Goal: Task Accomplishment & Management: Manage account settings

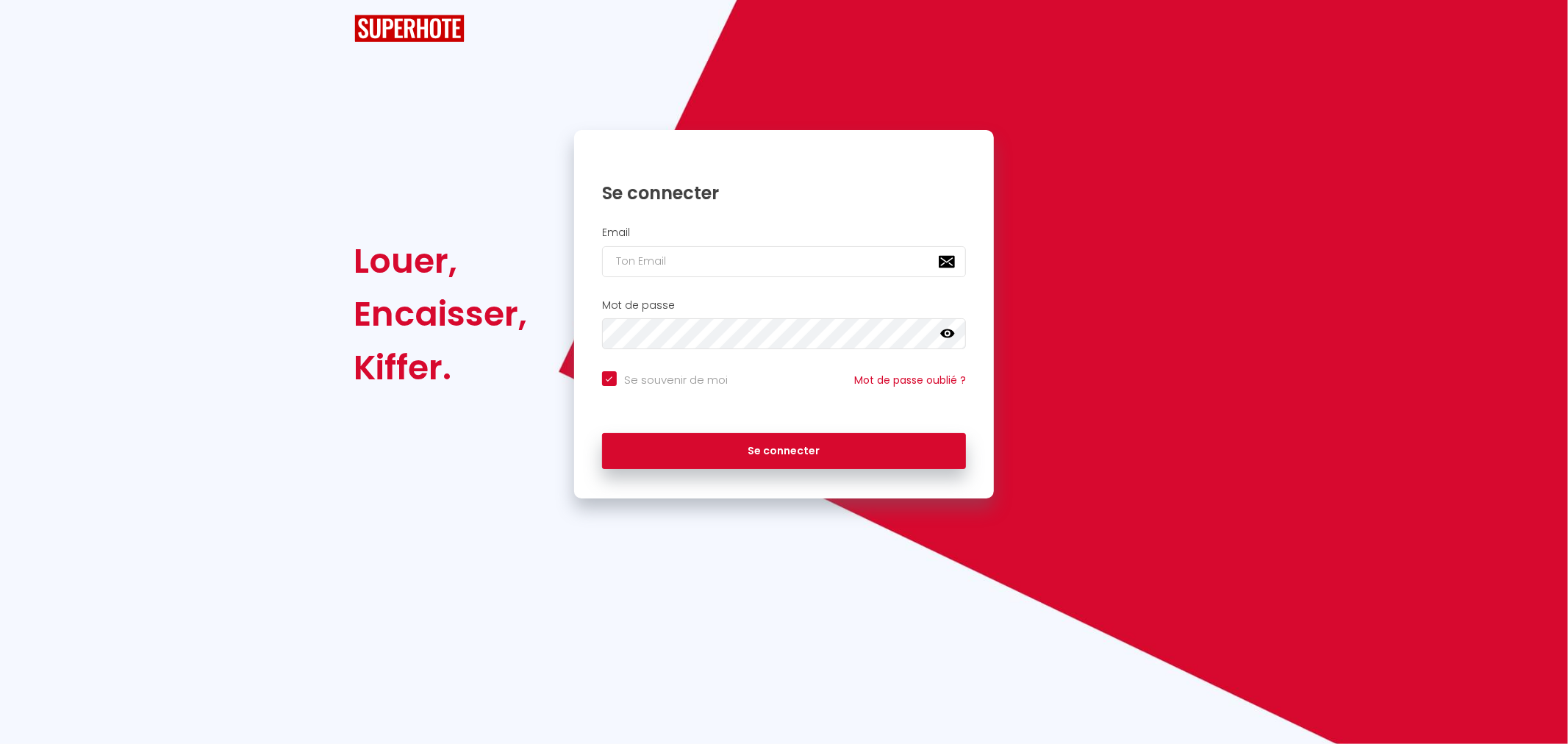
checkbox input "true"
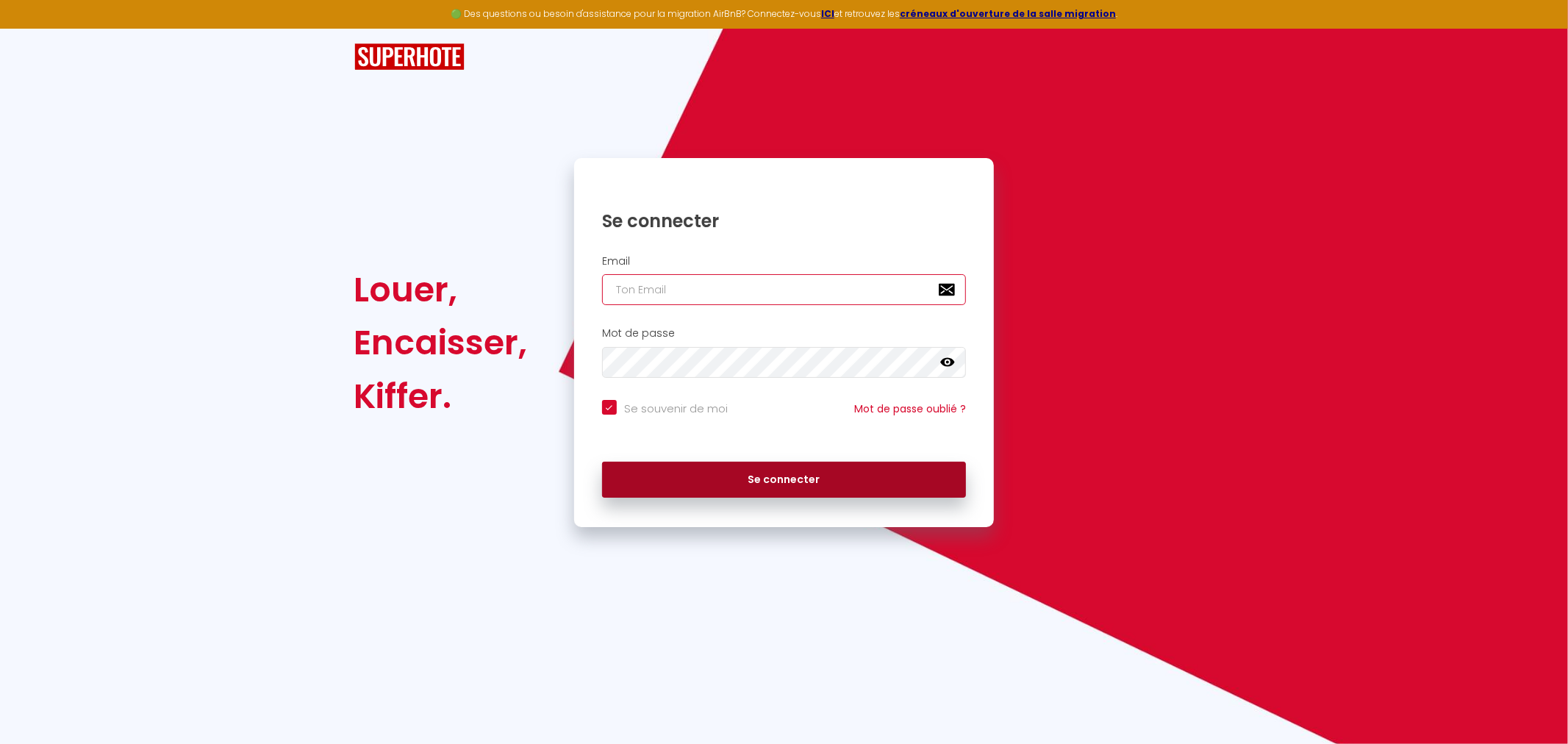
type input "[EMAIL_ADDRESS][DOMAIN_NAME]"
click at [725, 484] on button "Se connecter" at bounding box center [784, 480] width 364 height 37
checkbox input "true"
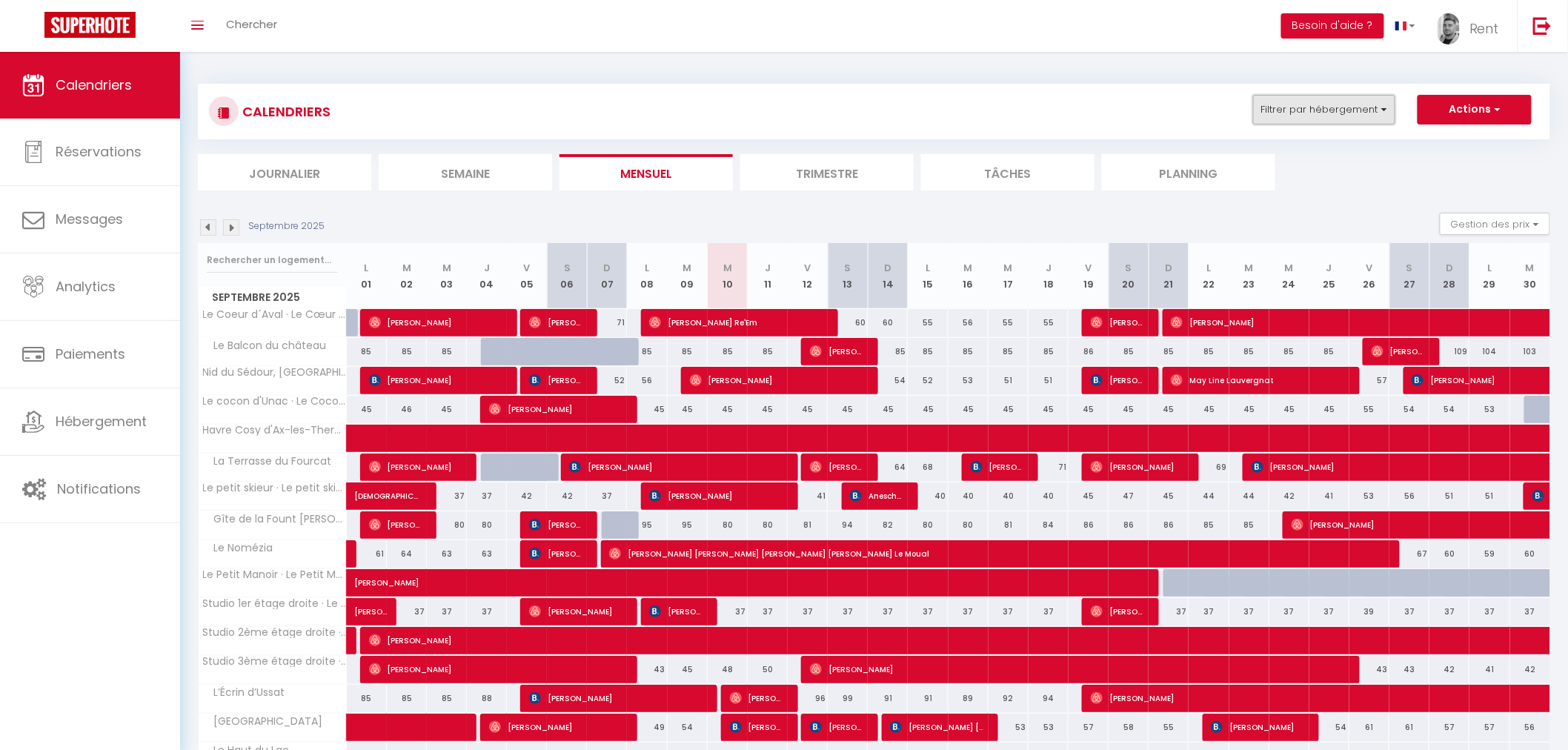
click at [1337, 109] on button "Filtrer par hébergement" at bounding box center [1324, 109] width 142 height 29
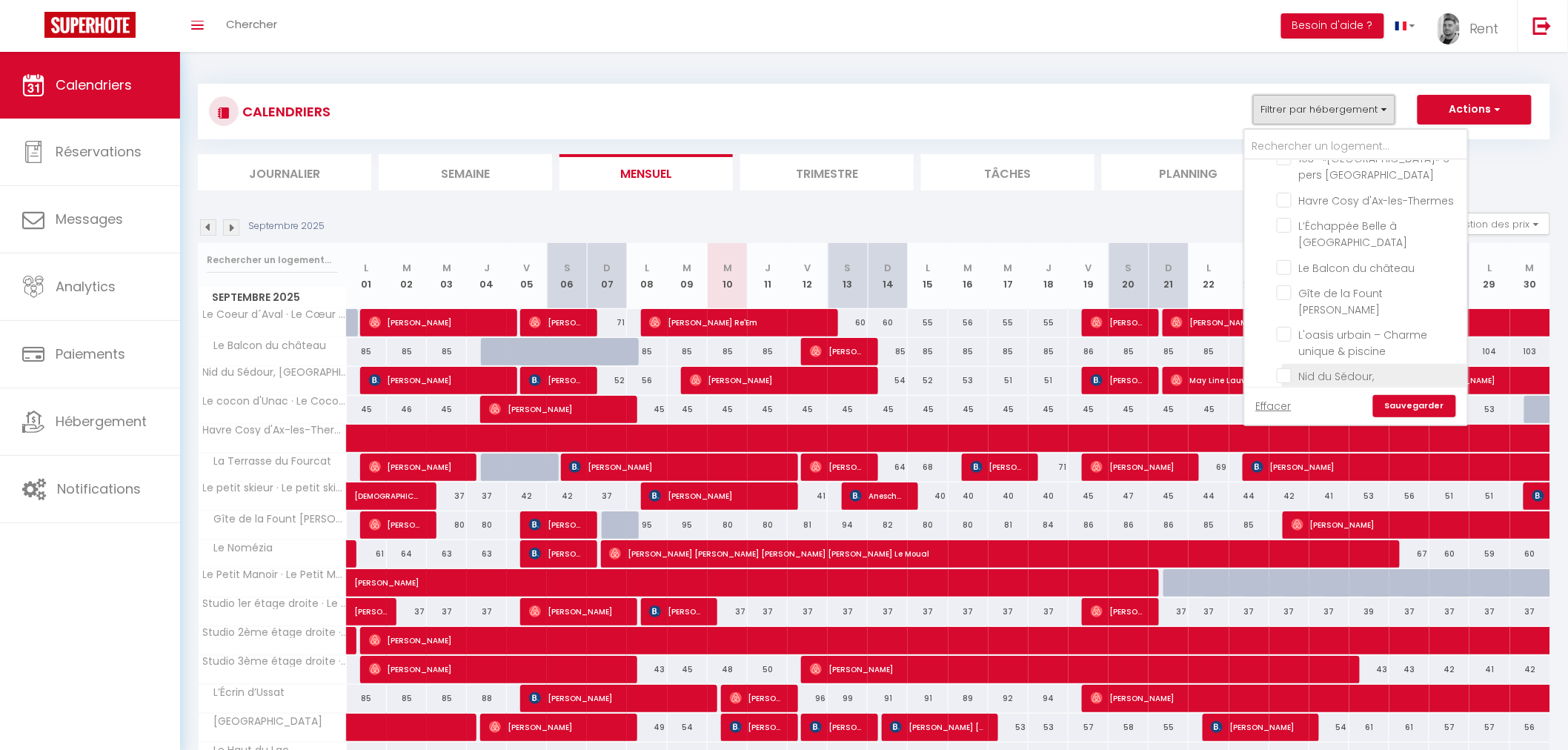
scroll to position [484, 0]
click at [1287, 327] on input "L'oasis urbain – Charme unique & piscine" at bounding box center [1369, 334] width 185 height 15
checkbox input "true"
checkbox input "false"
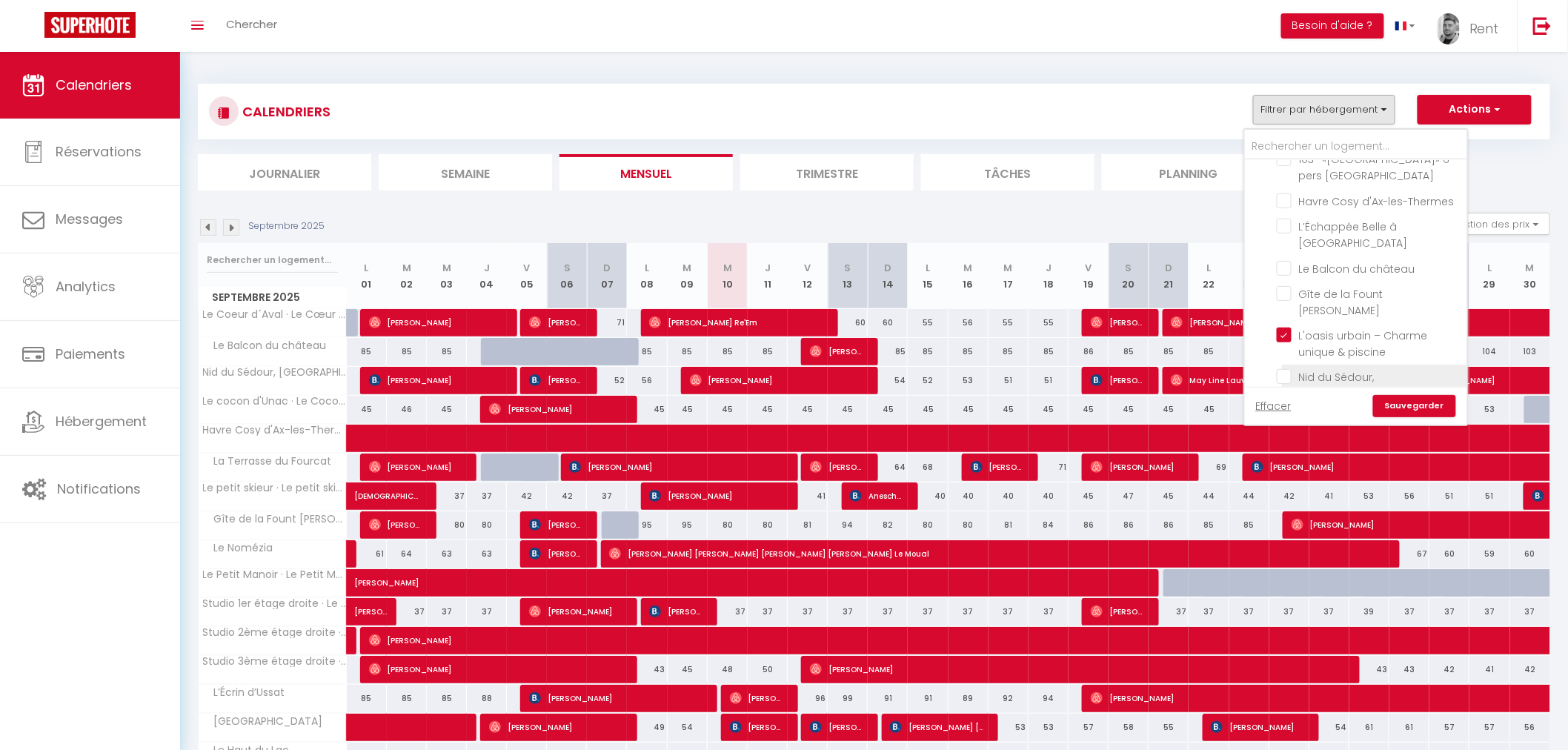
checkbox input "false"
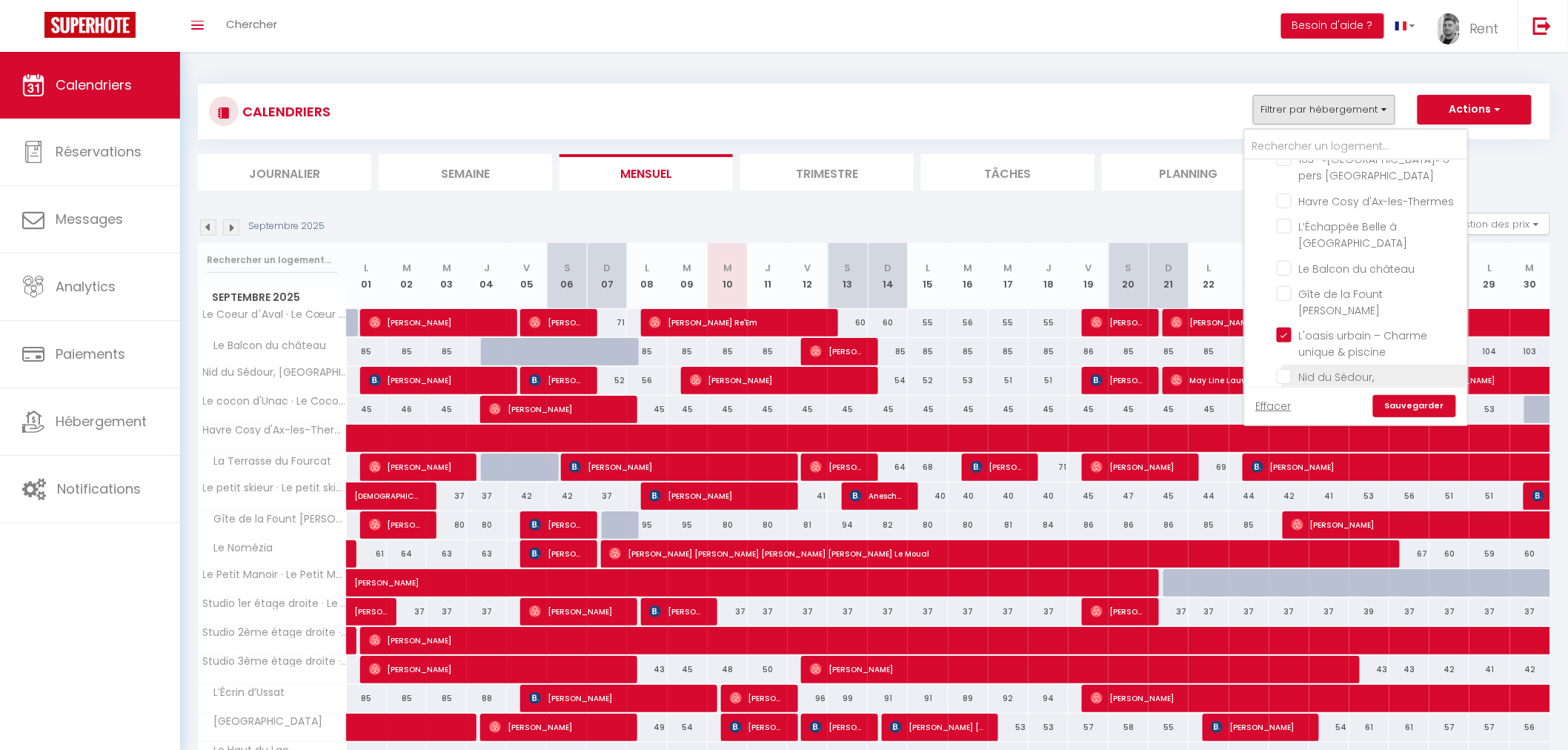
checkbox input "false"
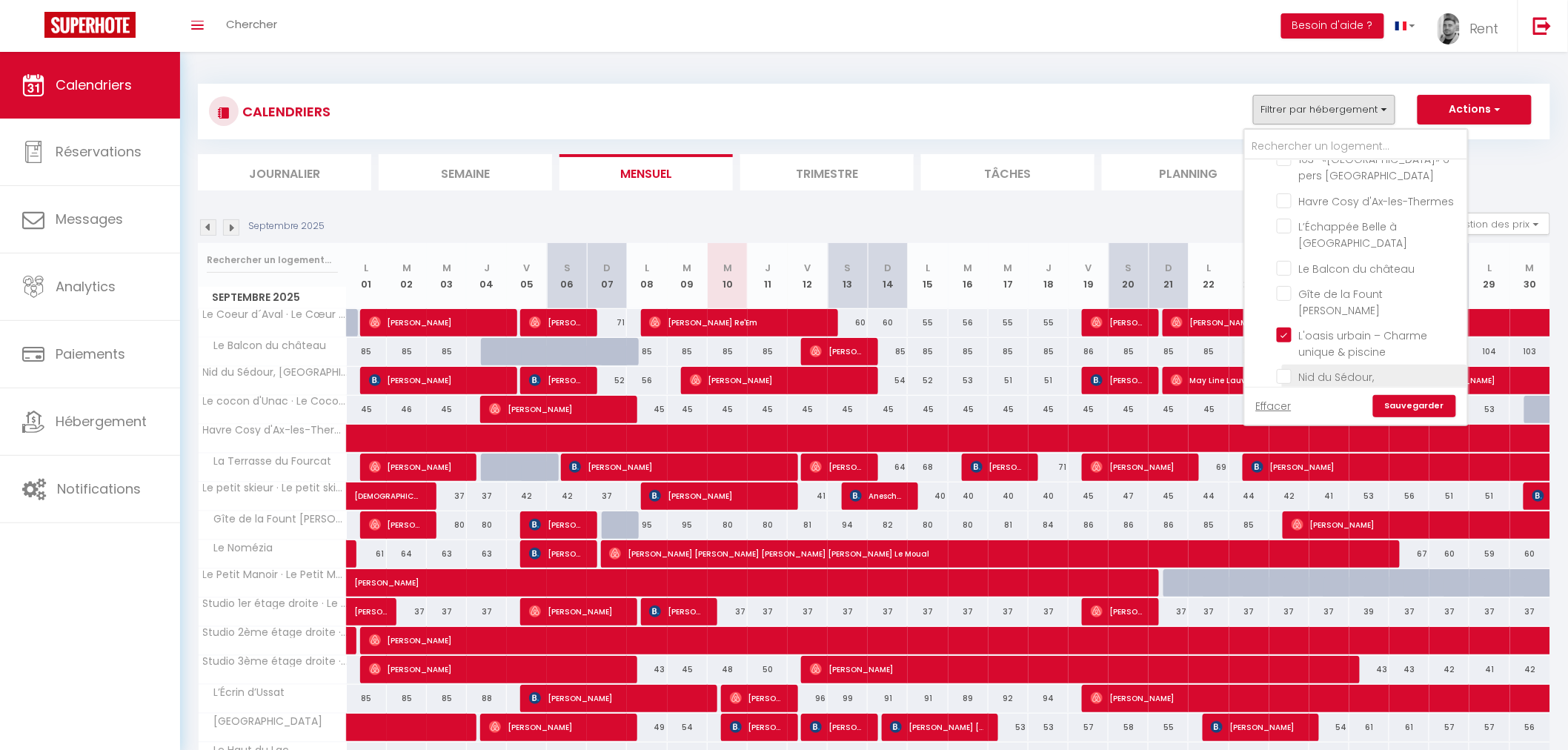
checkbox input "false"
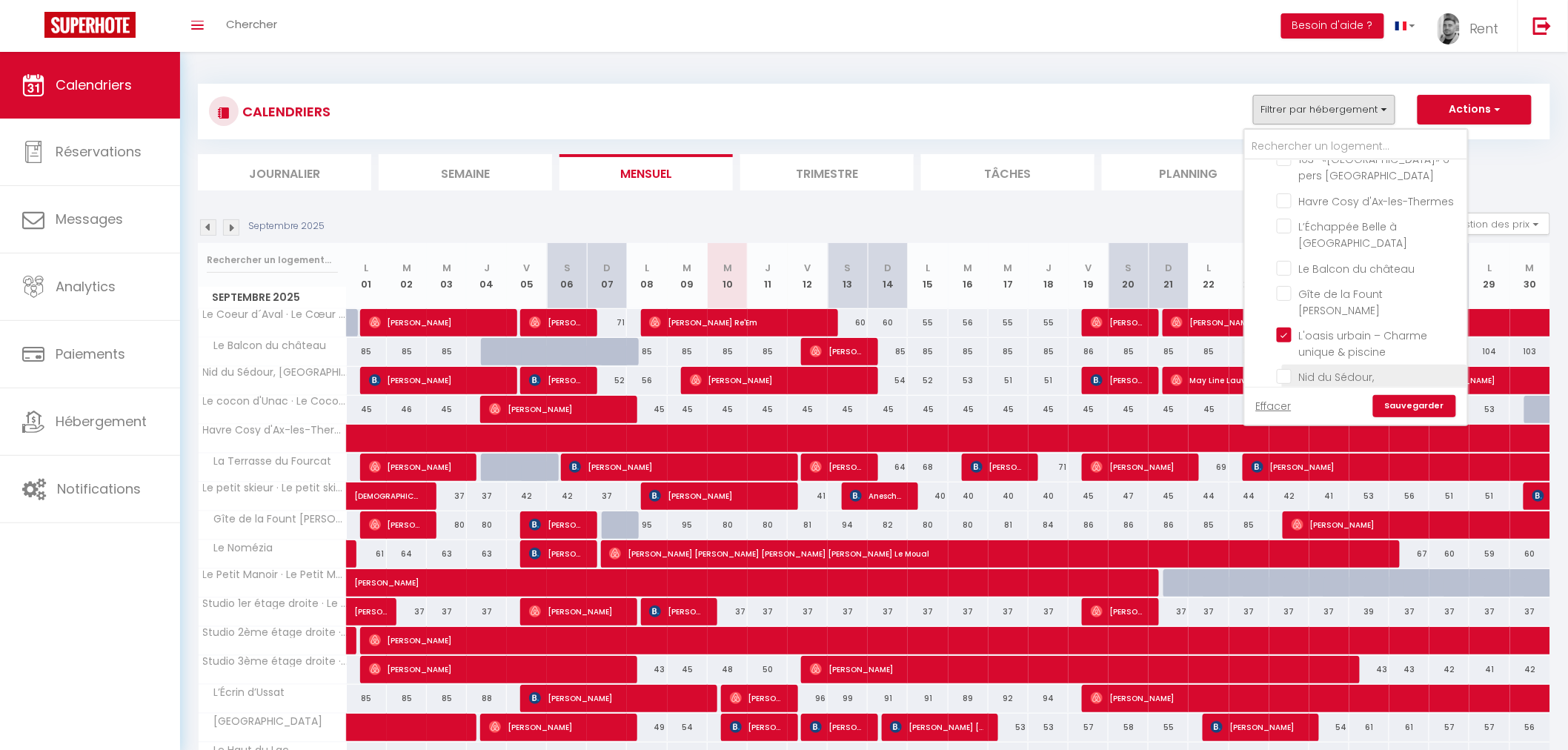
checkbox input "false"
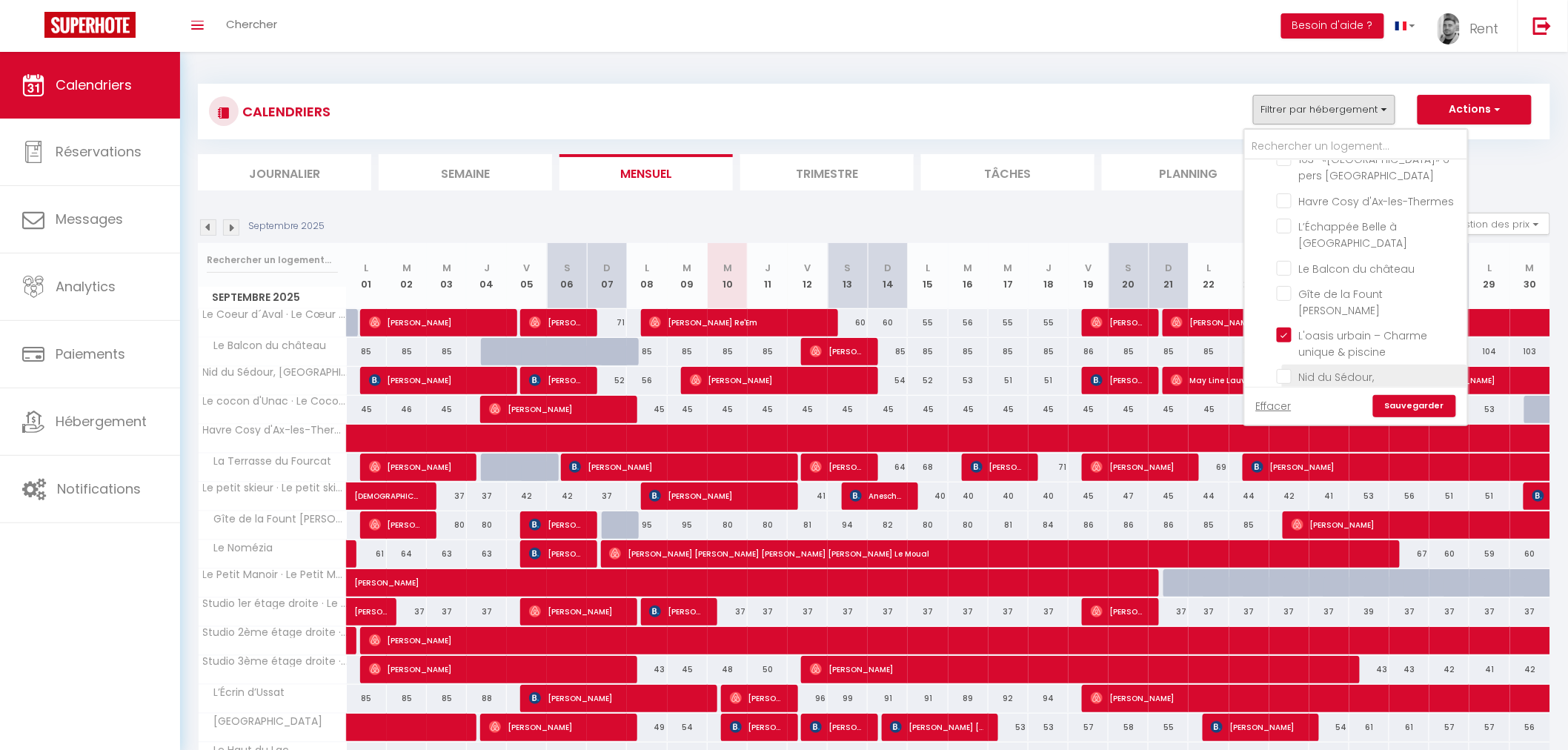
checkbox input "false"
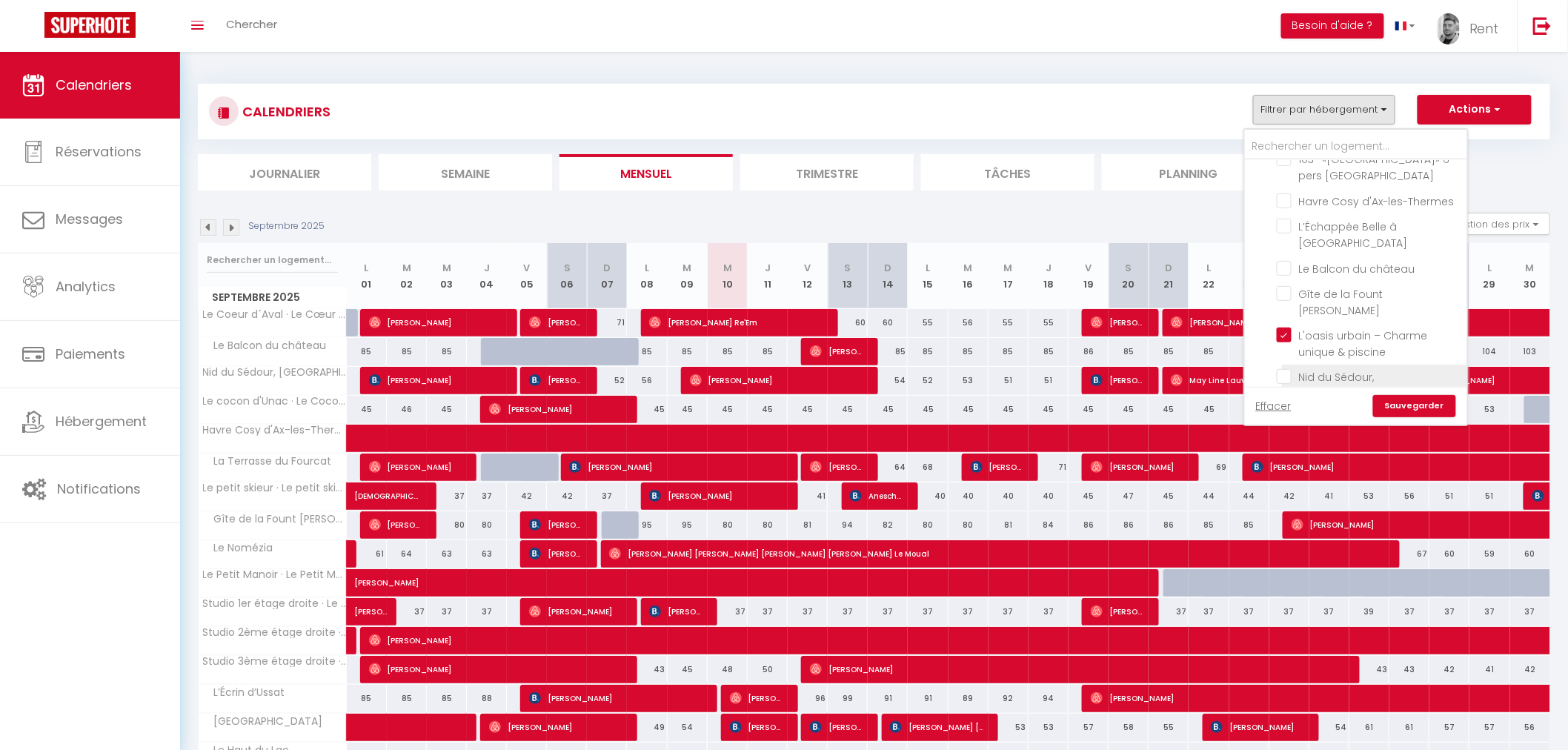
checkbox input "false"
click at [1425, 405] on link "Sauvegarder" at bounding box center [1413, 405] width 83 height 22
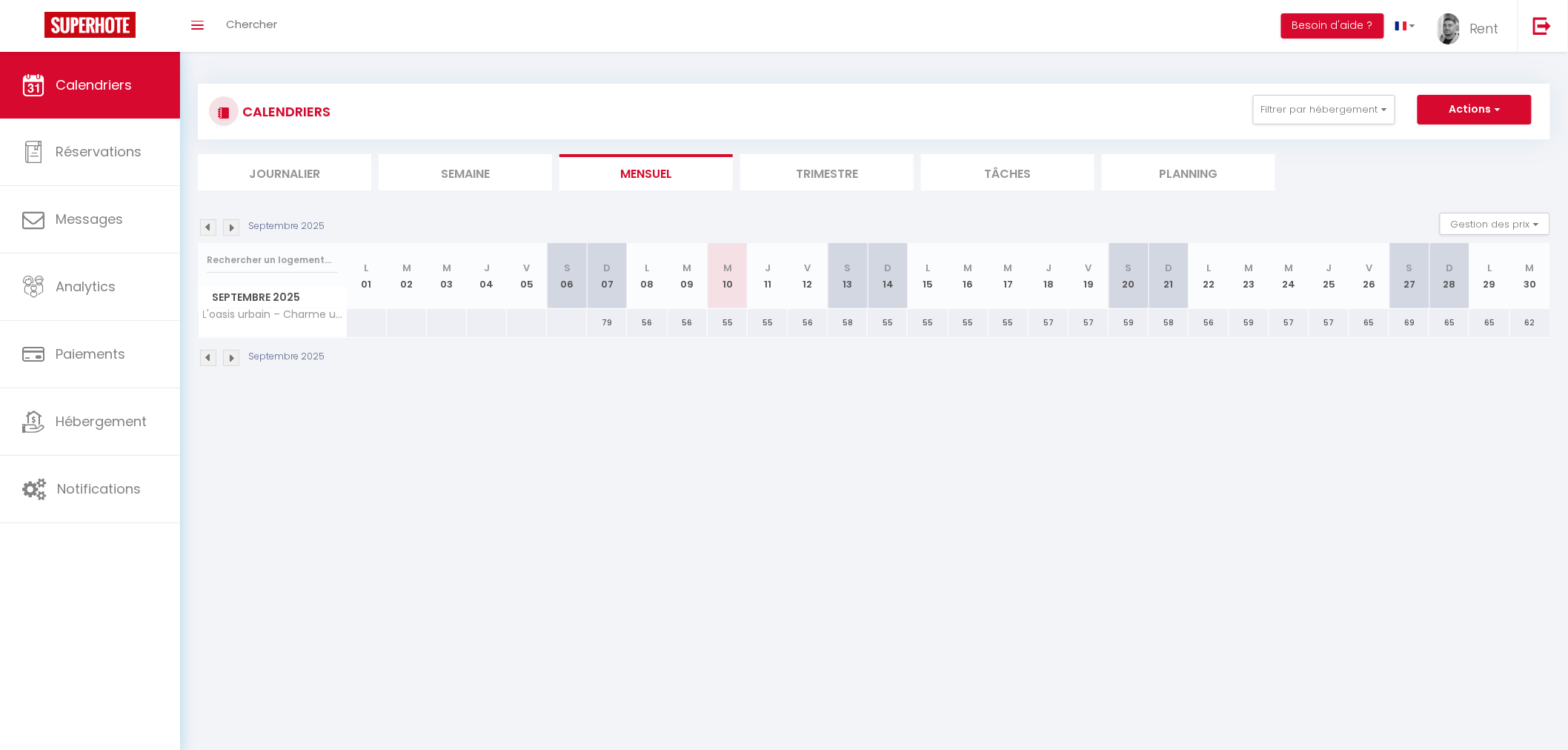
click at [1084, 323] on div "57" at bounding box center [1088, 322] width 40 height 27
type input "57"
type input "Ven 19 Septembre 2025"
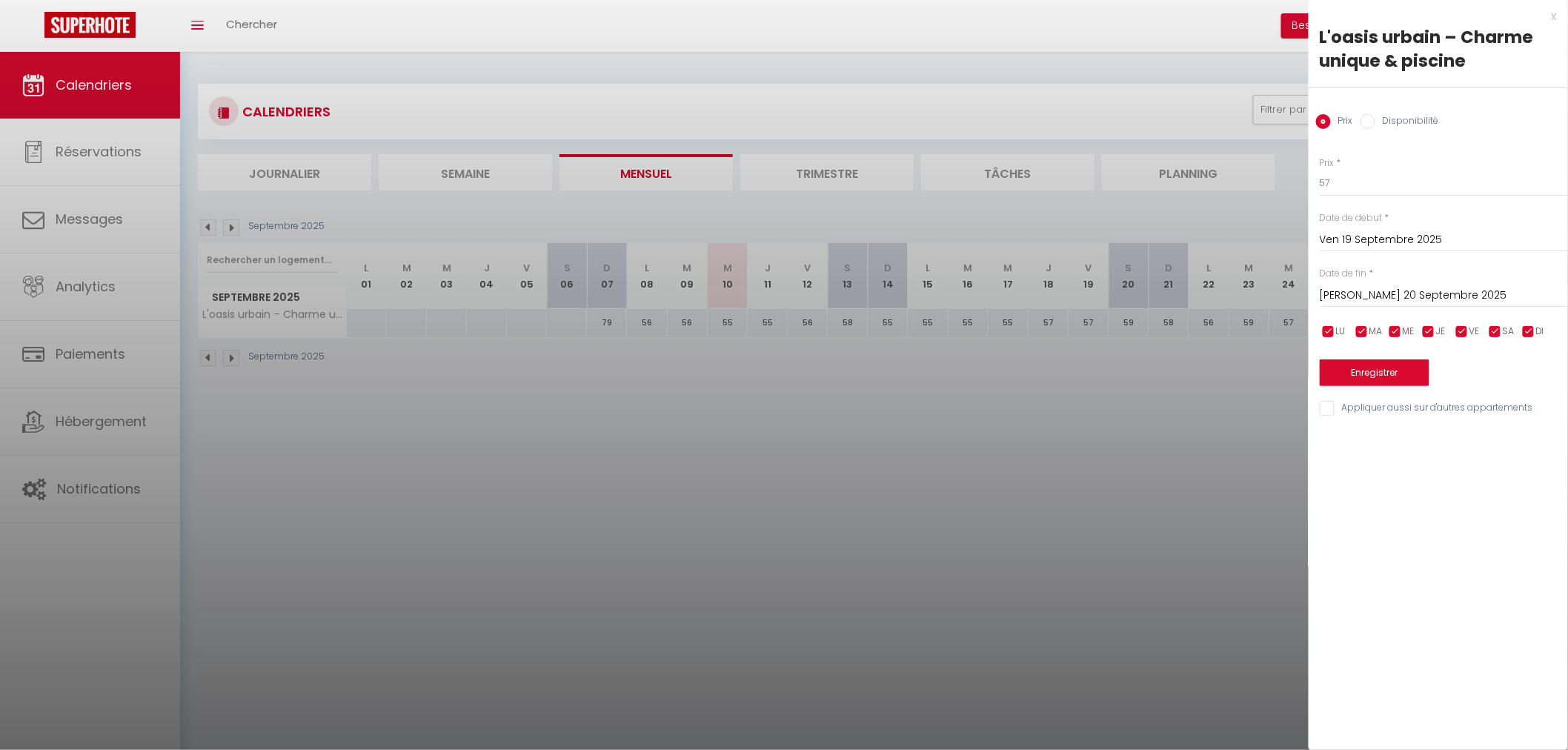
click at [1366, 304] on input "[PERSON_NAME] 20 Septembre 2025" at bounding box center [1443, 296] width 248 height 19
click at [1339, 474] on span "21" at bounding box center [1335, 469] width 32 height 29
type input "Dim 21 Septembre 2025"
click at [1406, 103] on div "Prix Disponibilité" at bounding box center [1437, 113] width 259 height 50
click at [1403, 121] on label "Disponibilité" at bounding box center [1406, 122] width 63 height 17
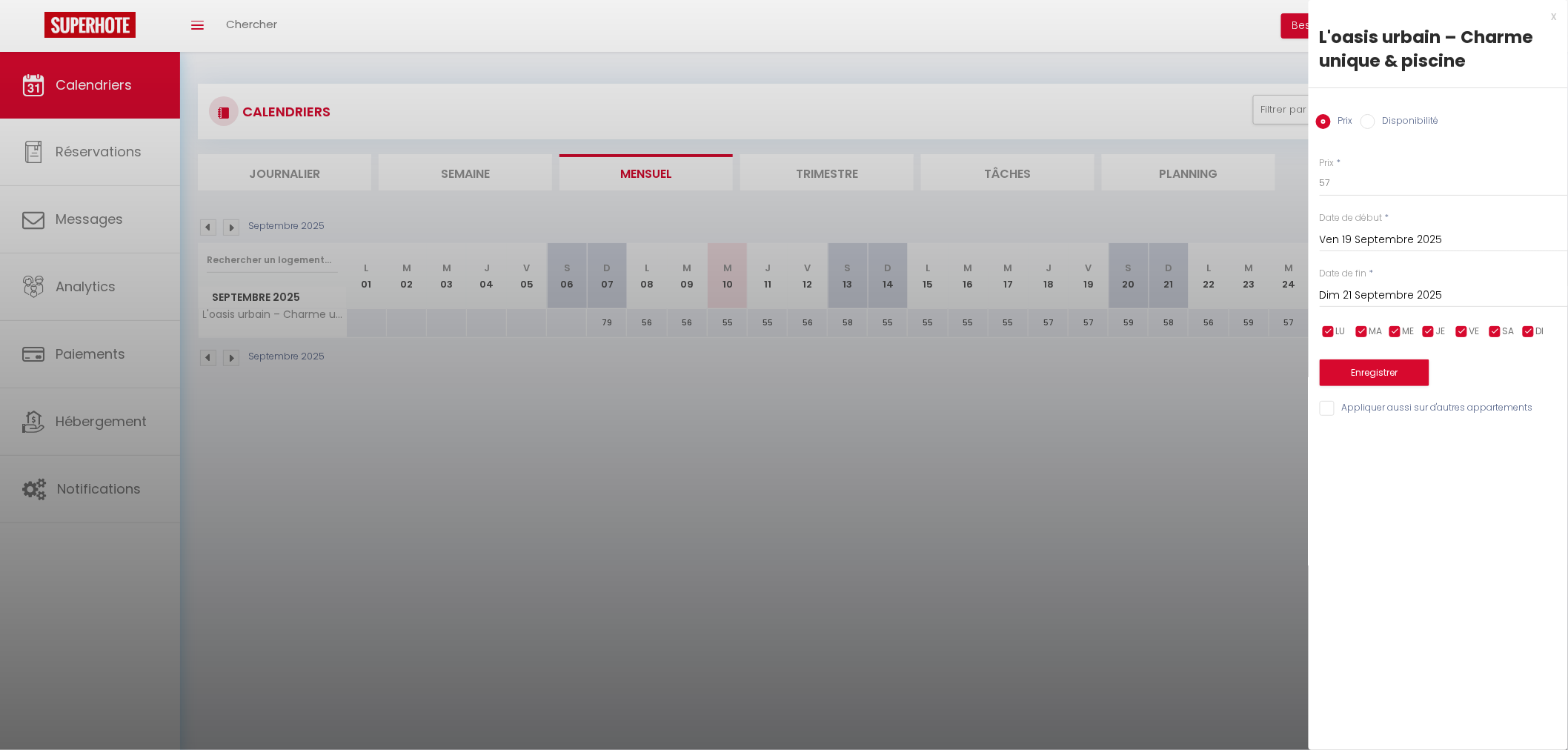
click at [1375, 121] on input "Disponibilité" at bounding box center [1367, 121] width 15 height 15
radio input "true"
radio input "false"
click at [1360, 186] on select "Disponible Indisponible" at bounding box center [1443, 183] width 248 height 28
select select "0"
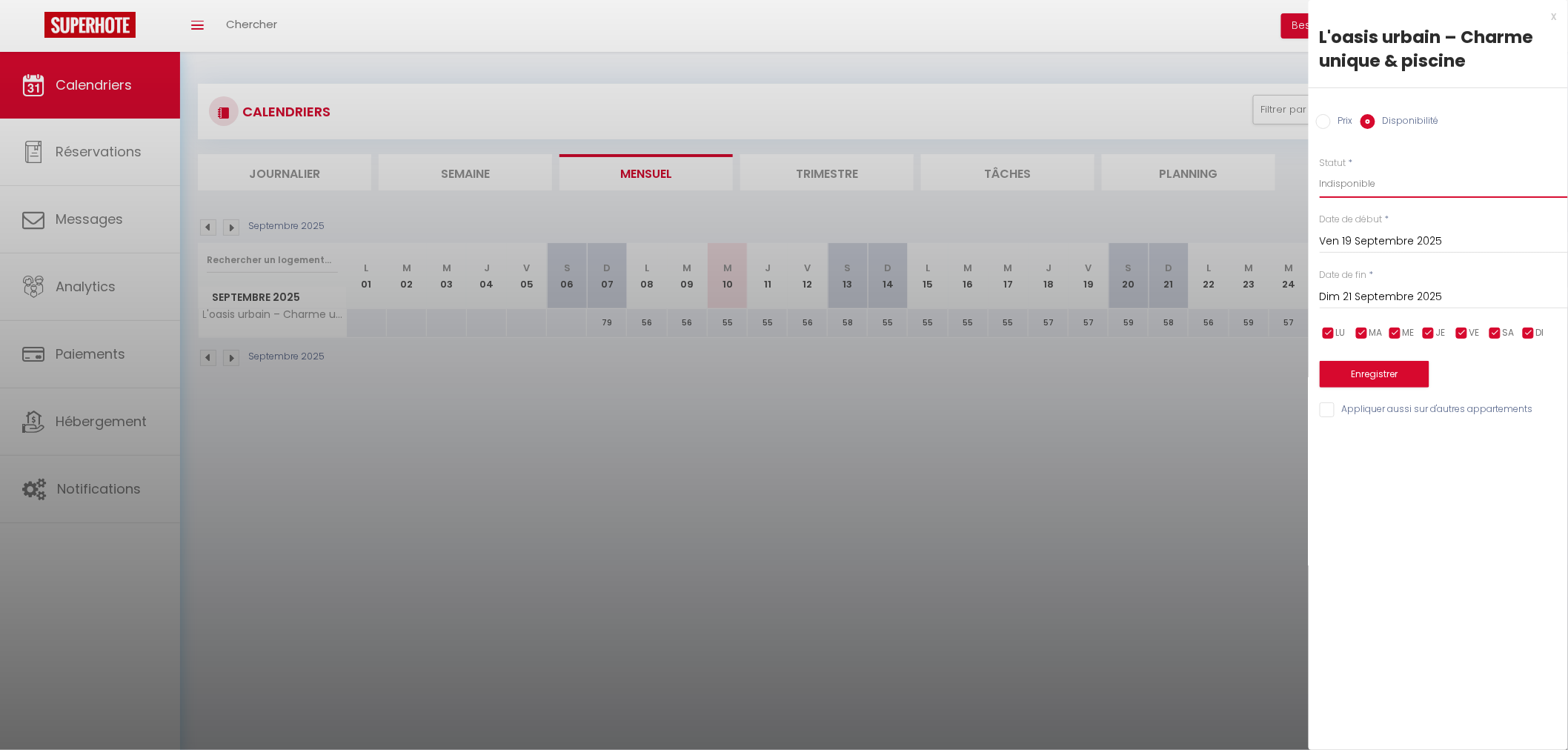
click at [1320, 169] on select "Disponible Indisponible" at bounding box center [1443, 183] width 248 height 28
click at [1391, 358] on div "Enregistrer" at bounding box center [1443, 364] width 248 height 45
click at [1385, 367] on button "Enregistrer" at bounding box center [1374, 373] width 110 height 26
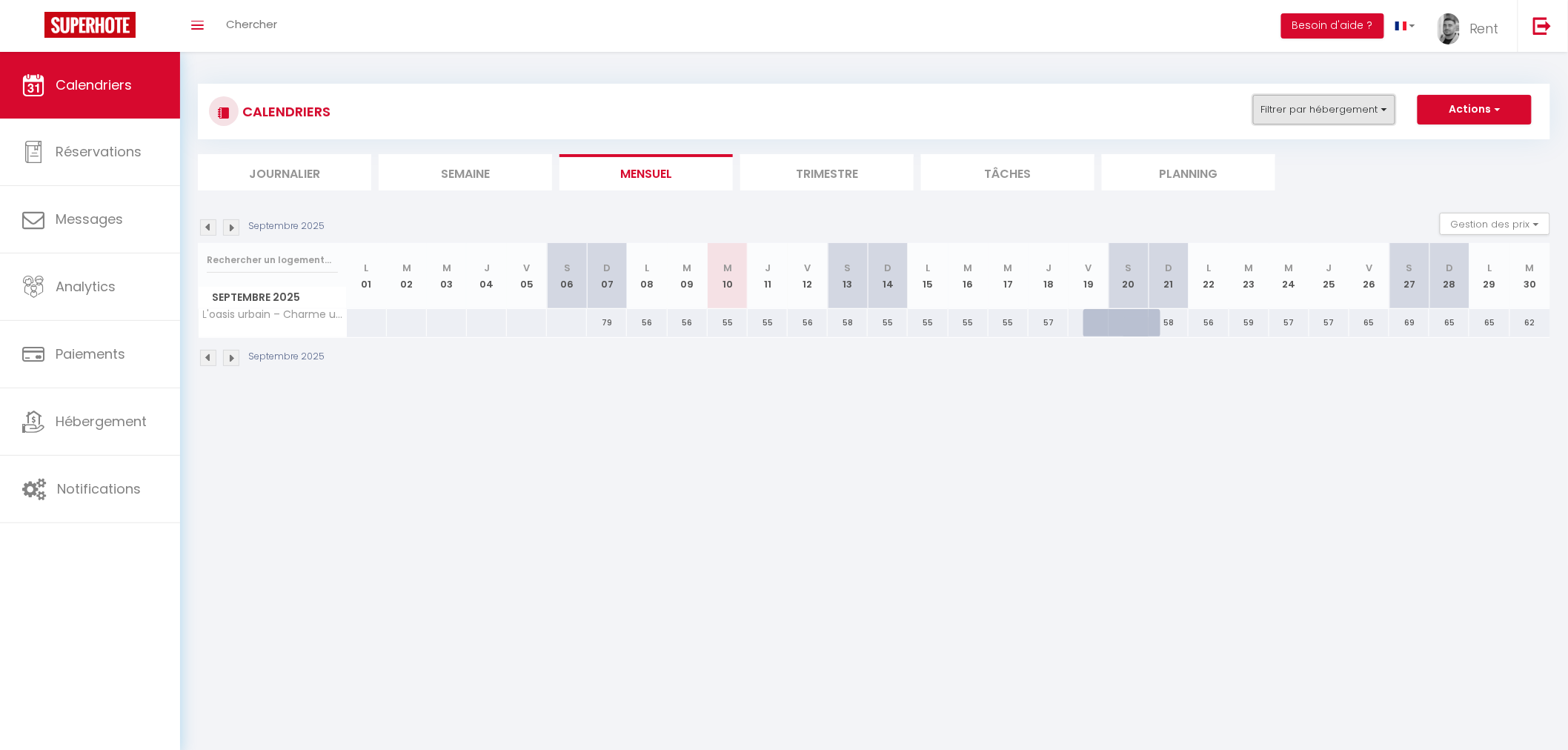
click at [1308, 122] on button "Filtrer par hébergement" at bounding box center [1324, 109] width 142 height 29
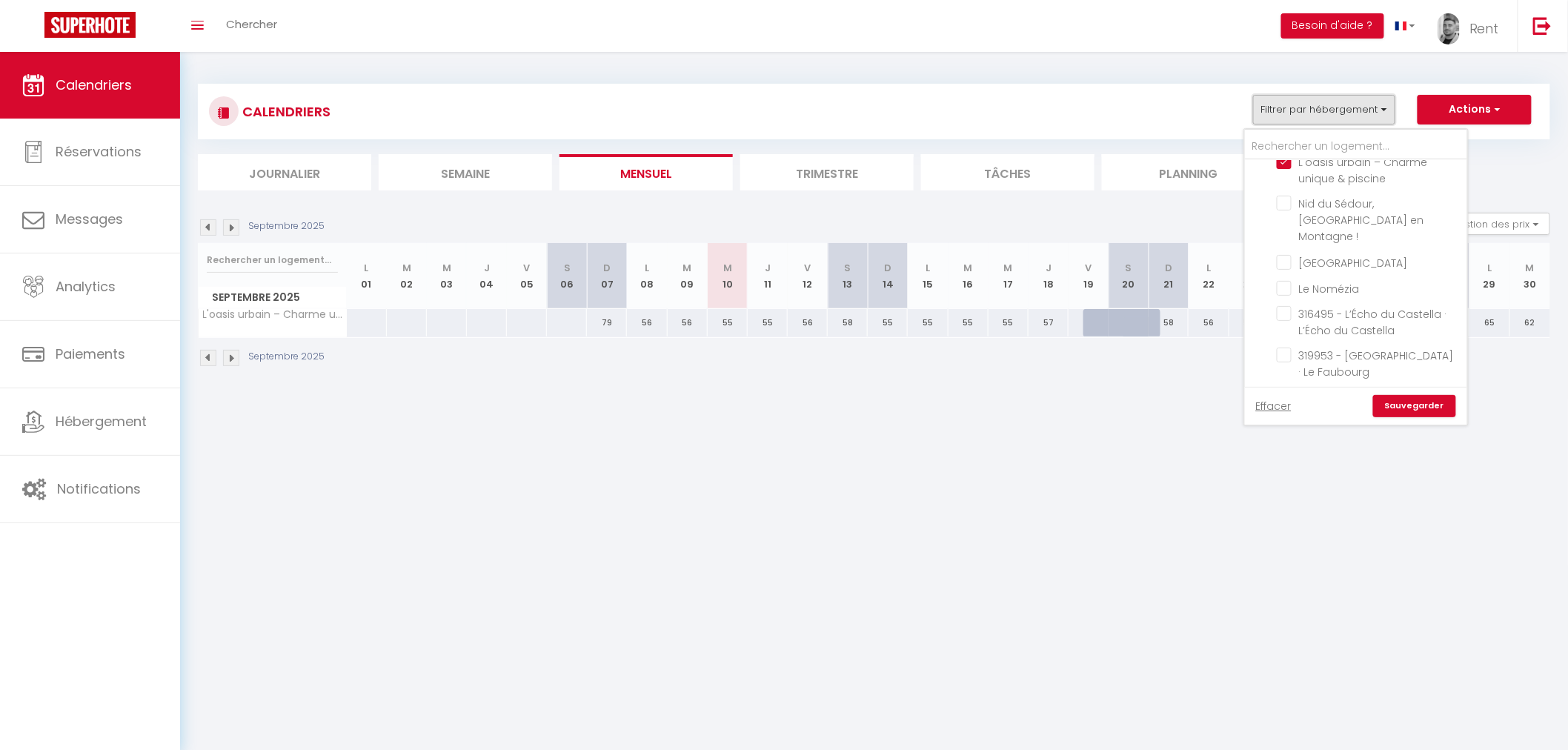
scroll to position [823, 0]
click at [1292, 291] on input "Le Montredon" at bounding box center [1369, 298] width 185 height 15
checkbox input "true"
checkbox input "false"
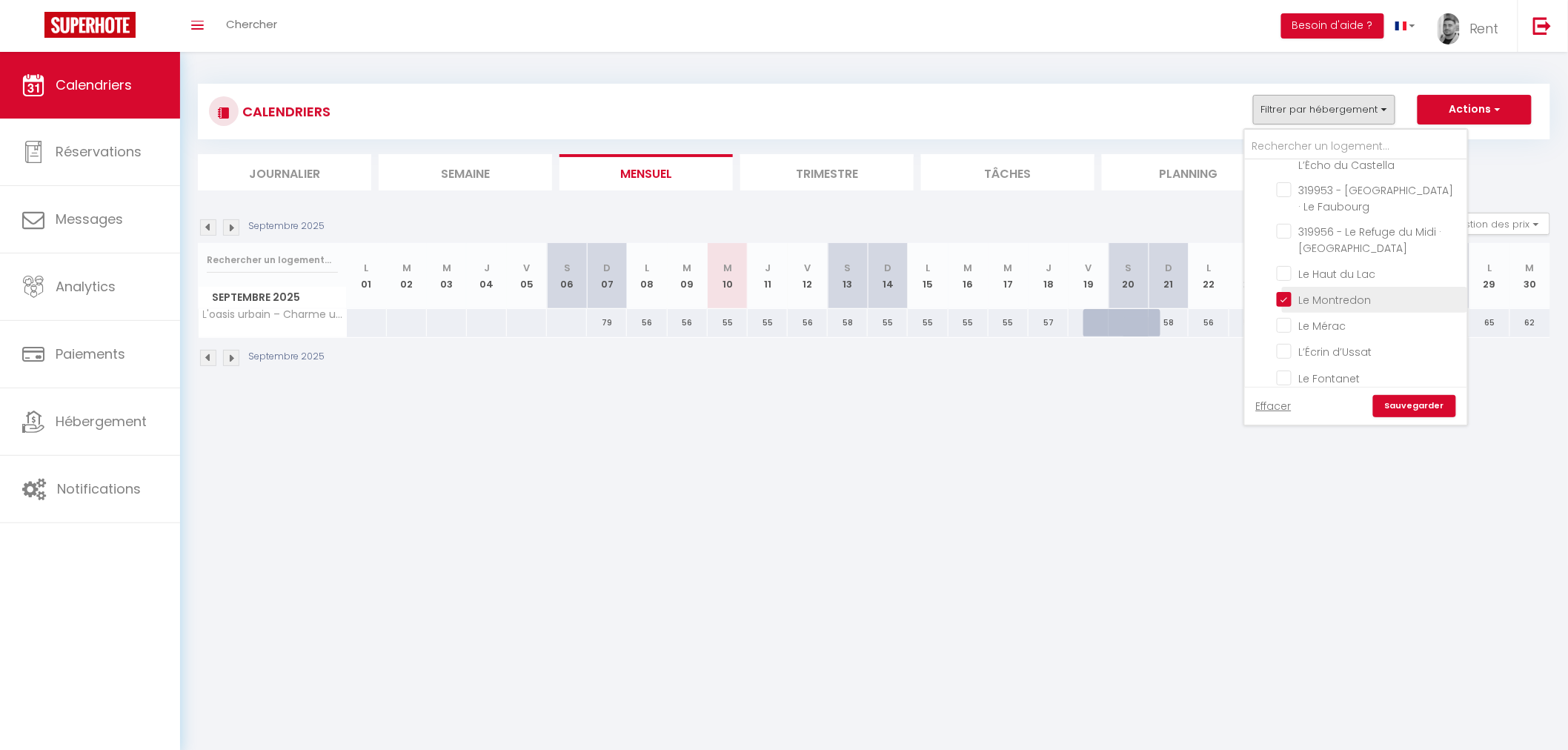
checkbox input "false"
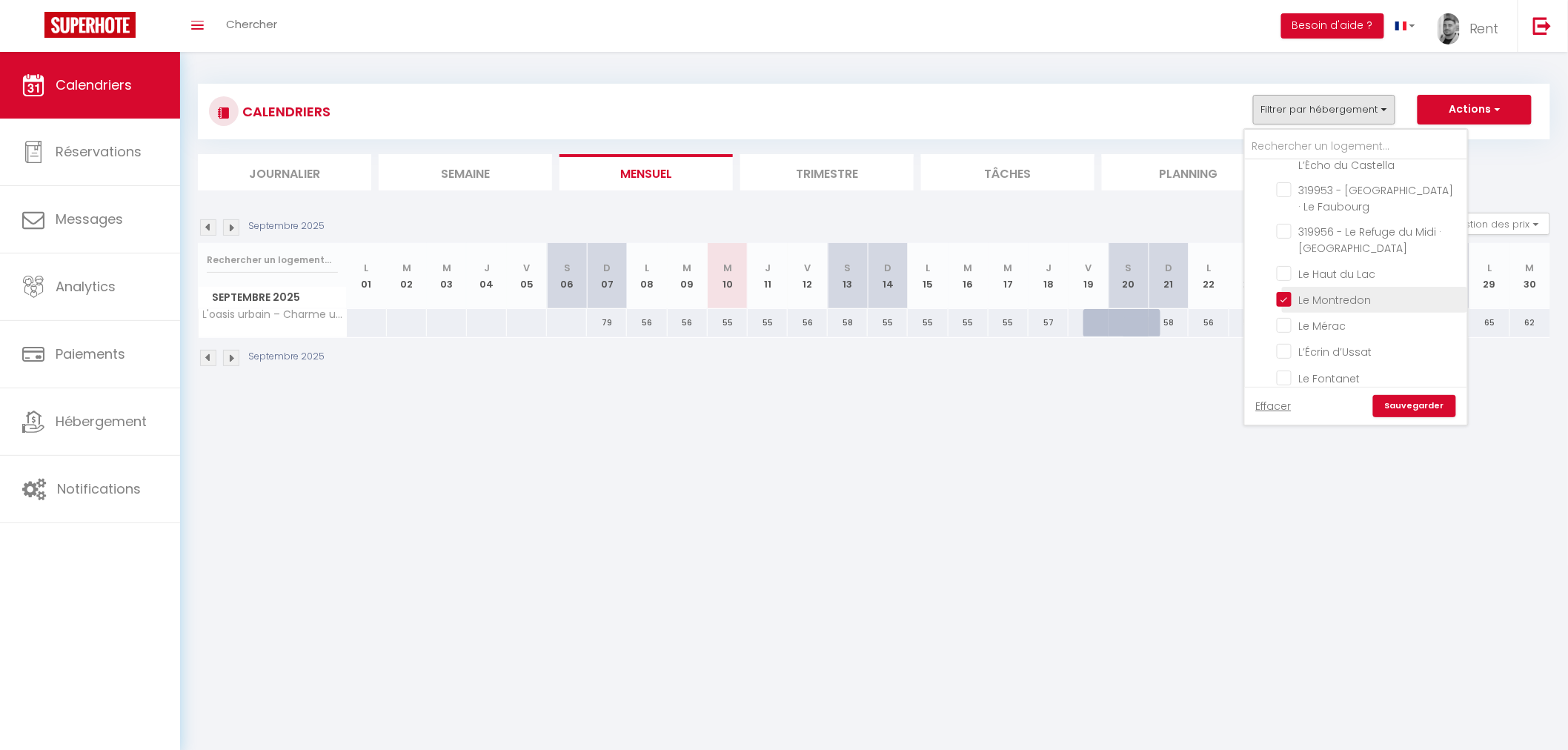
checkbox input "false"
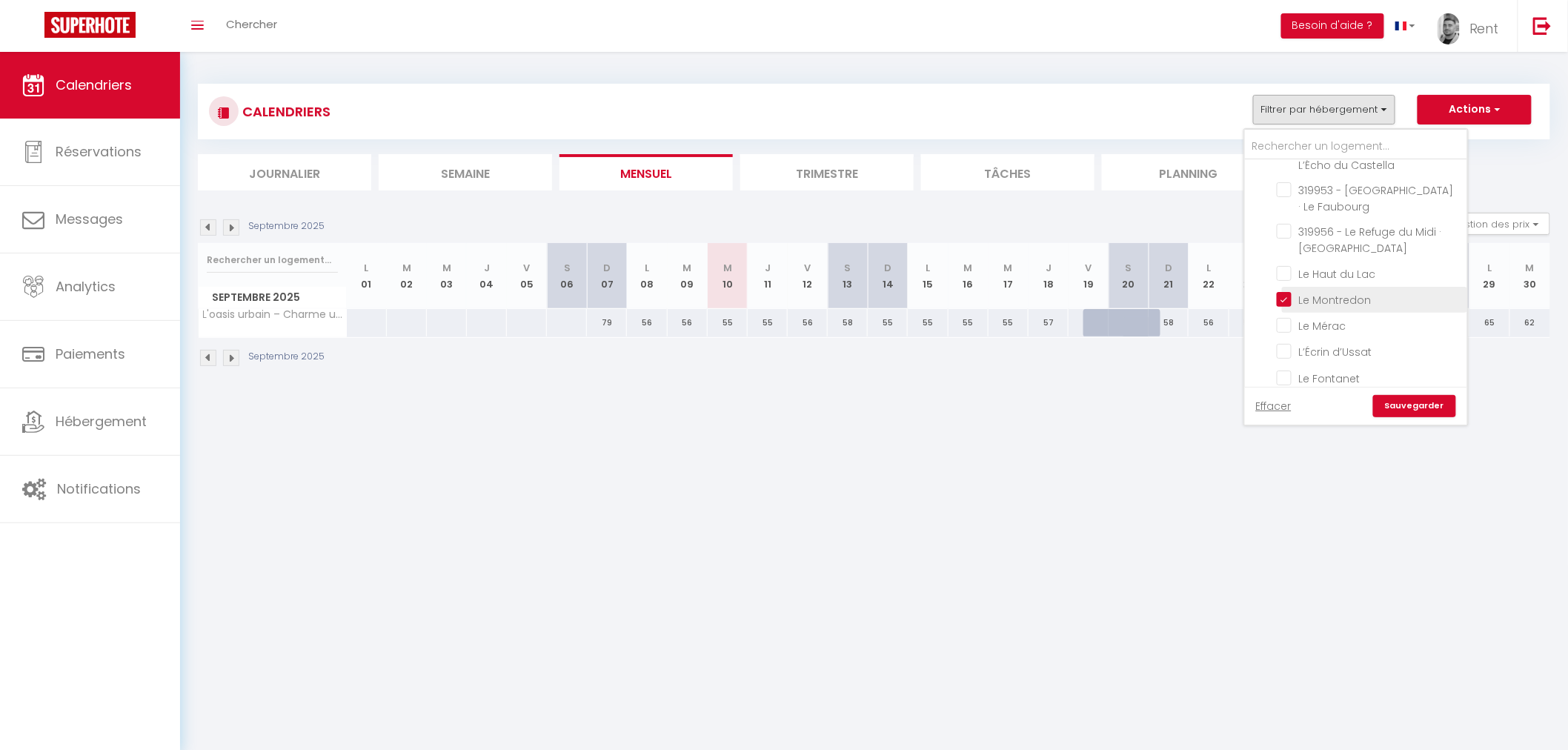
checkbox input "false"
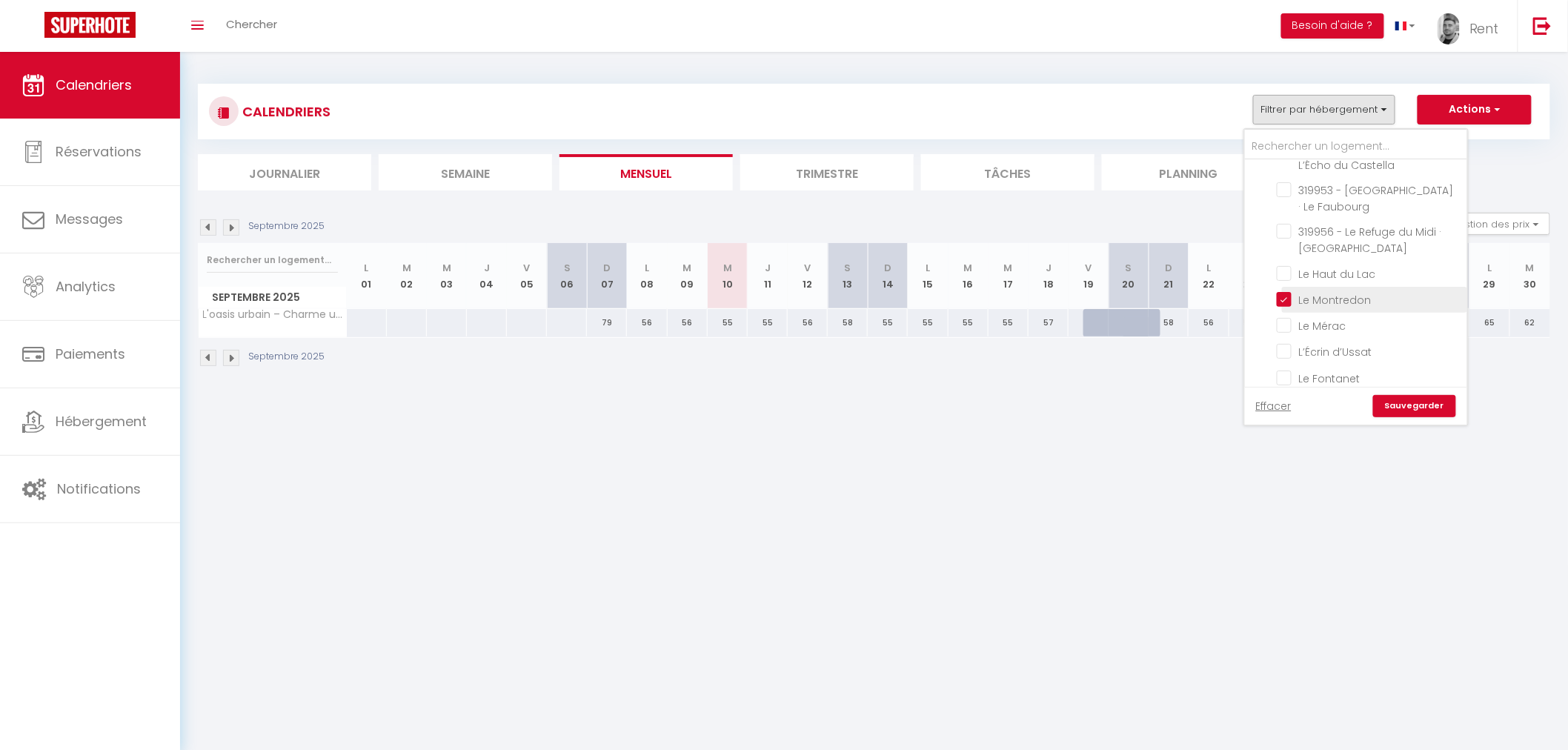
checkbox input "false"
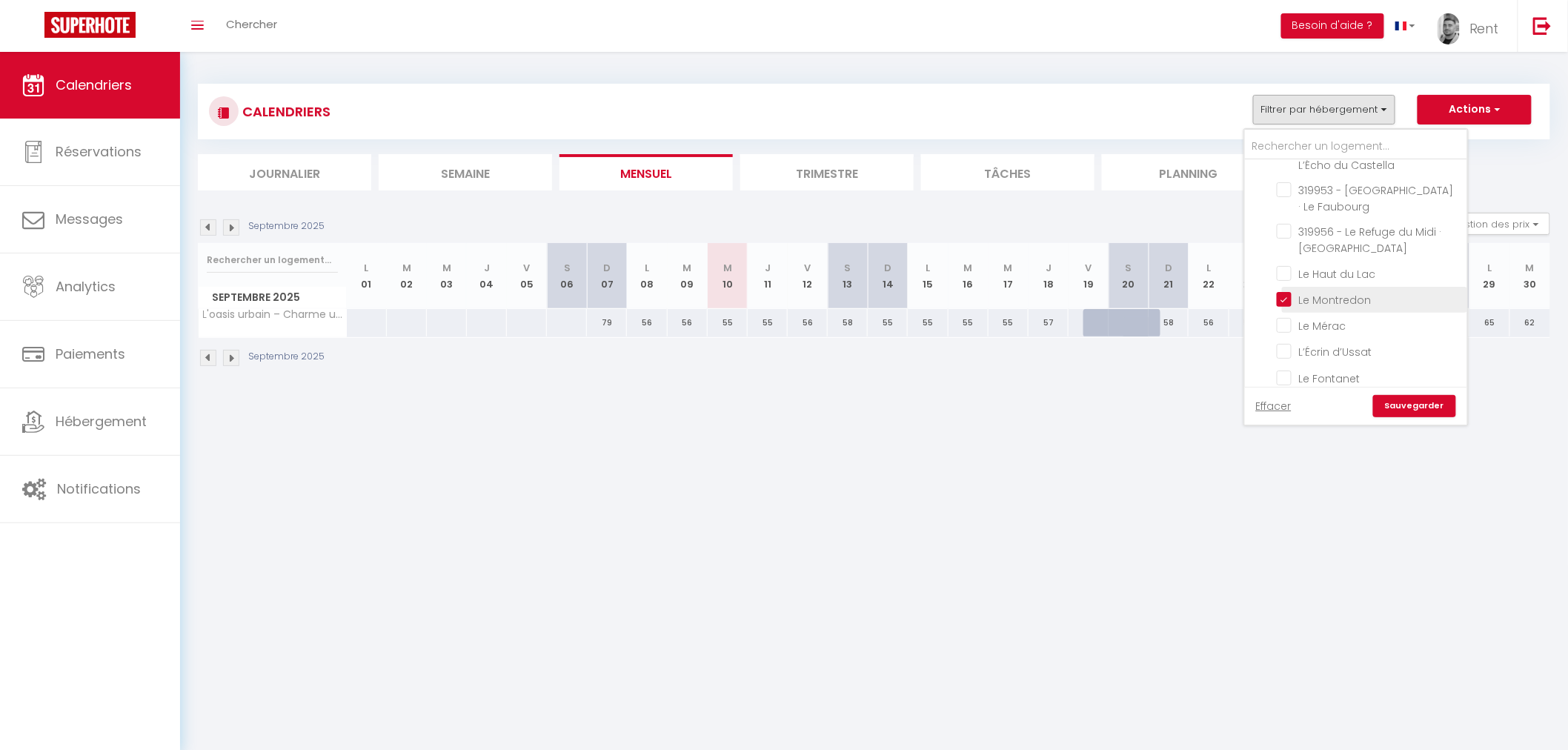
checkbox input "false"
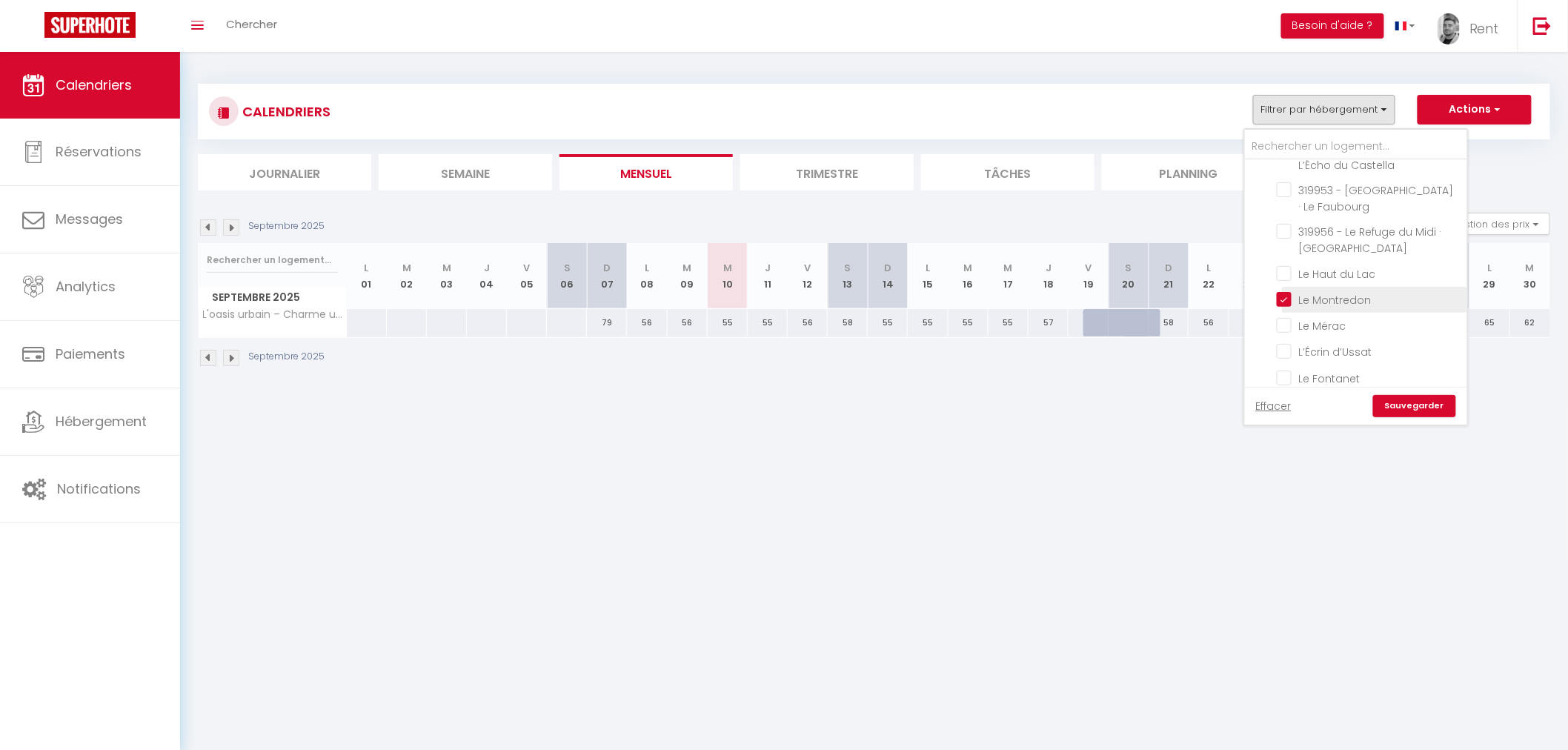
checkbox input "false"
click at [1411, 410] on link "Sauvegarder" at bounding box center [1413, 405] width 83 height 22
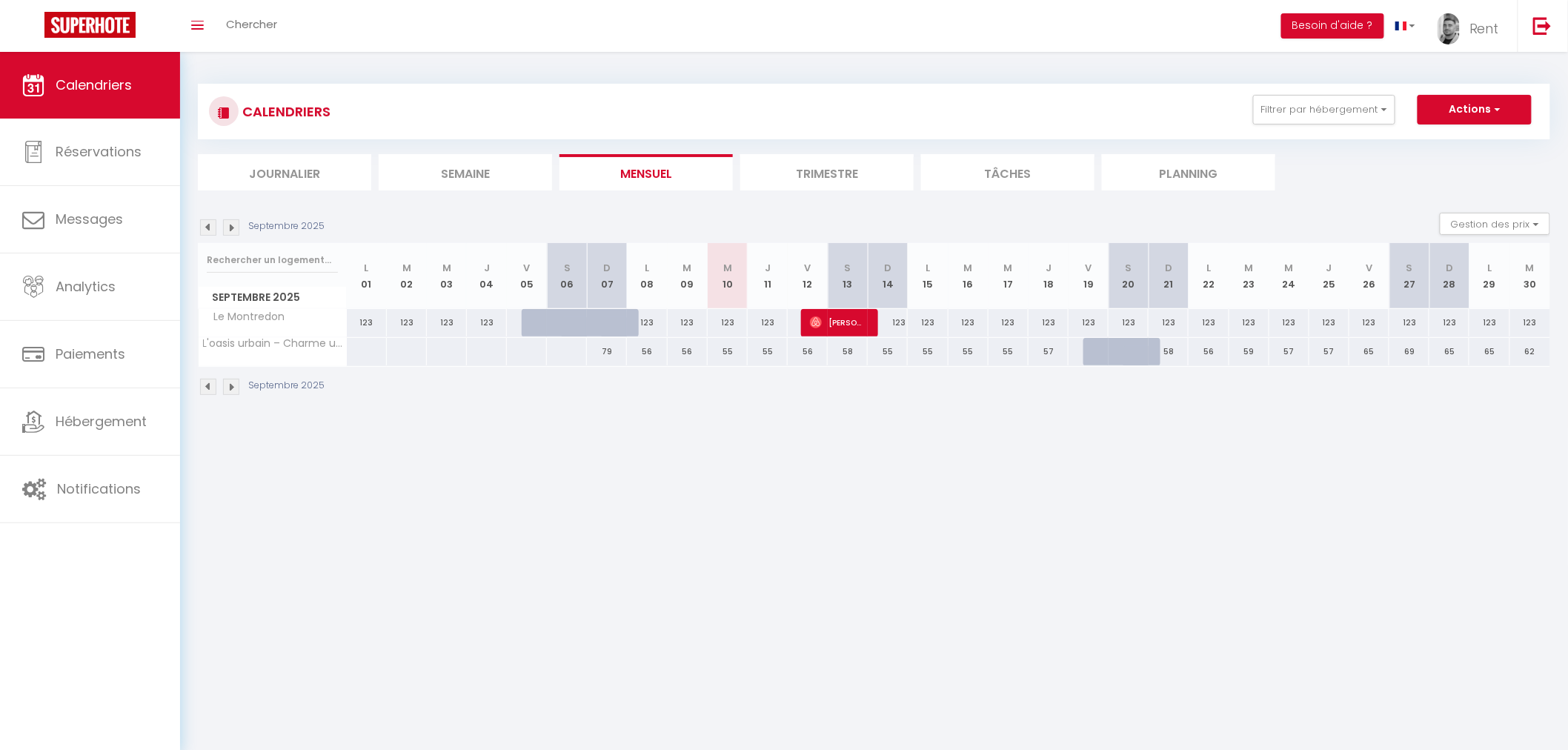
click at [227, 226] on img at bounding box center [231, 227] width 17 height 17
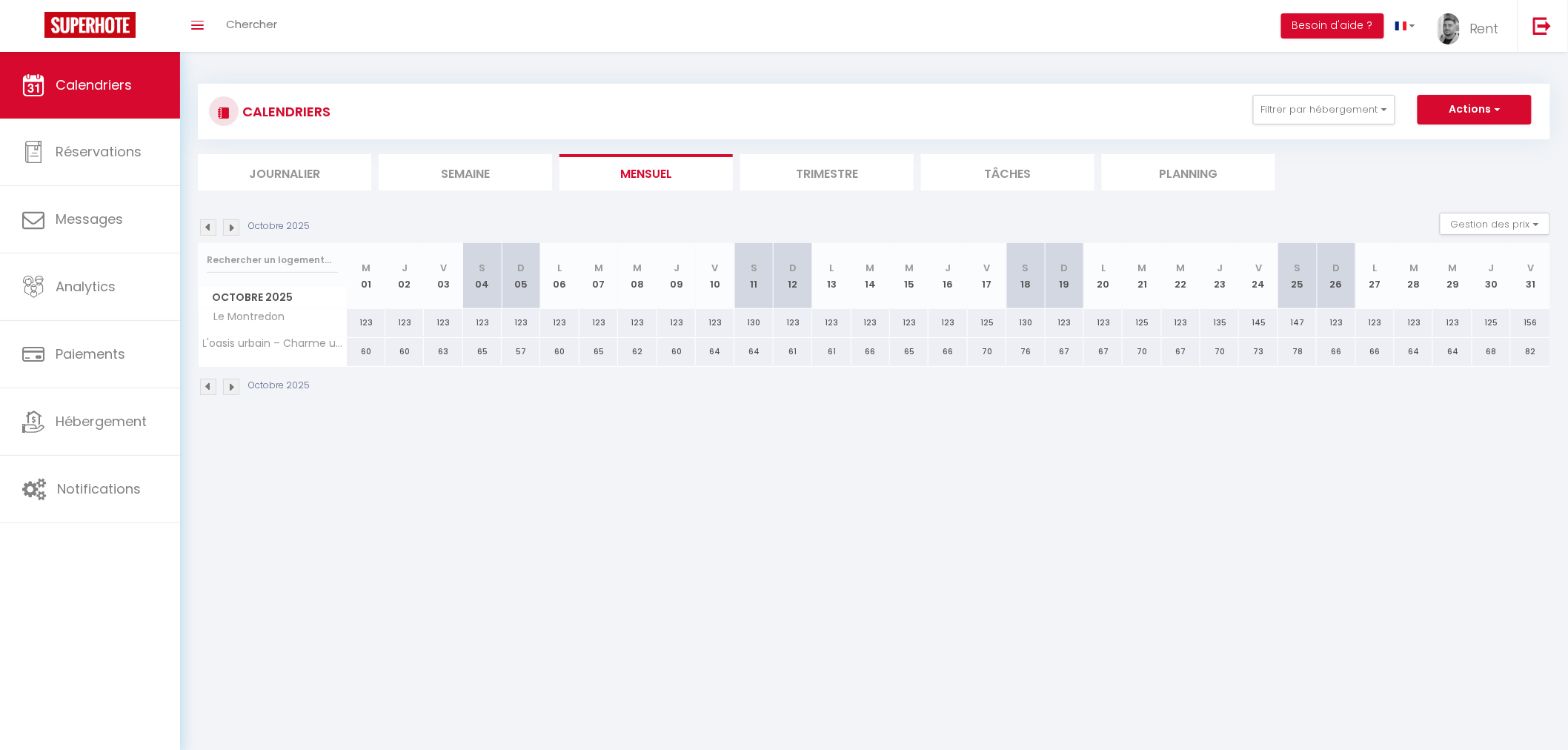
click at [708, 326] on div "123" at bounding box center [715, 322] width 39 height 27
select select "1"
type input "Ven 10 Octobre 2025"
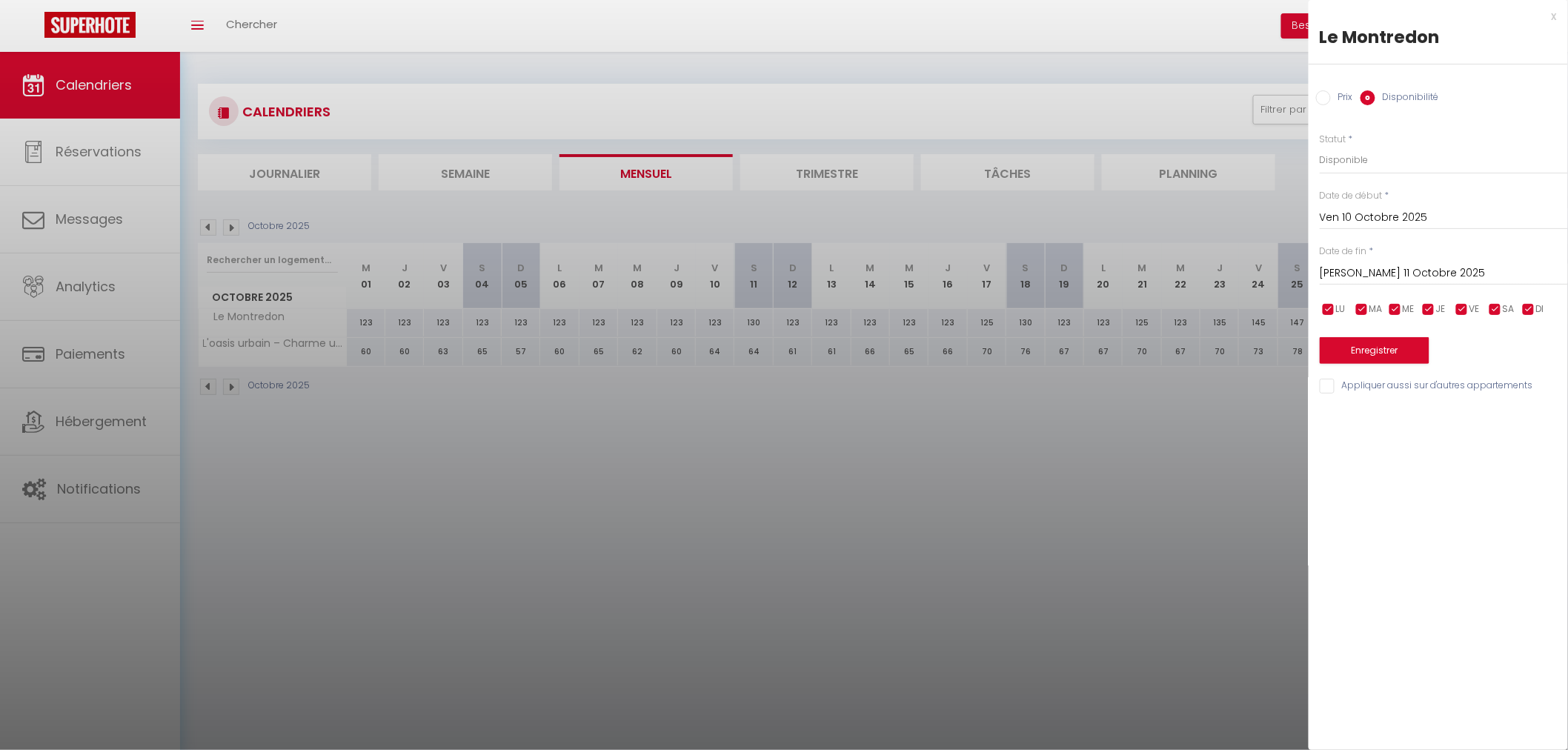
click at [1351, 271] on input "[PERSON_NAME] 11 Octobre 2025" at bounding box center [1443, 274] width 248 height 19
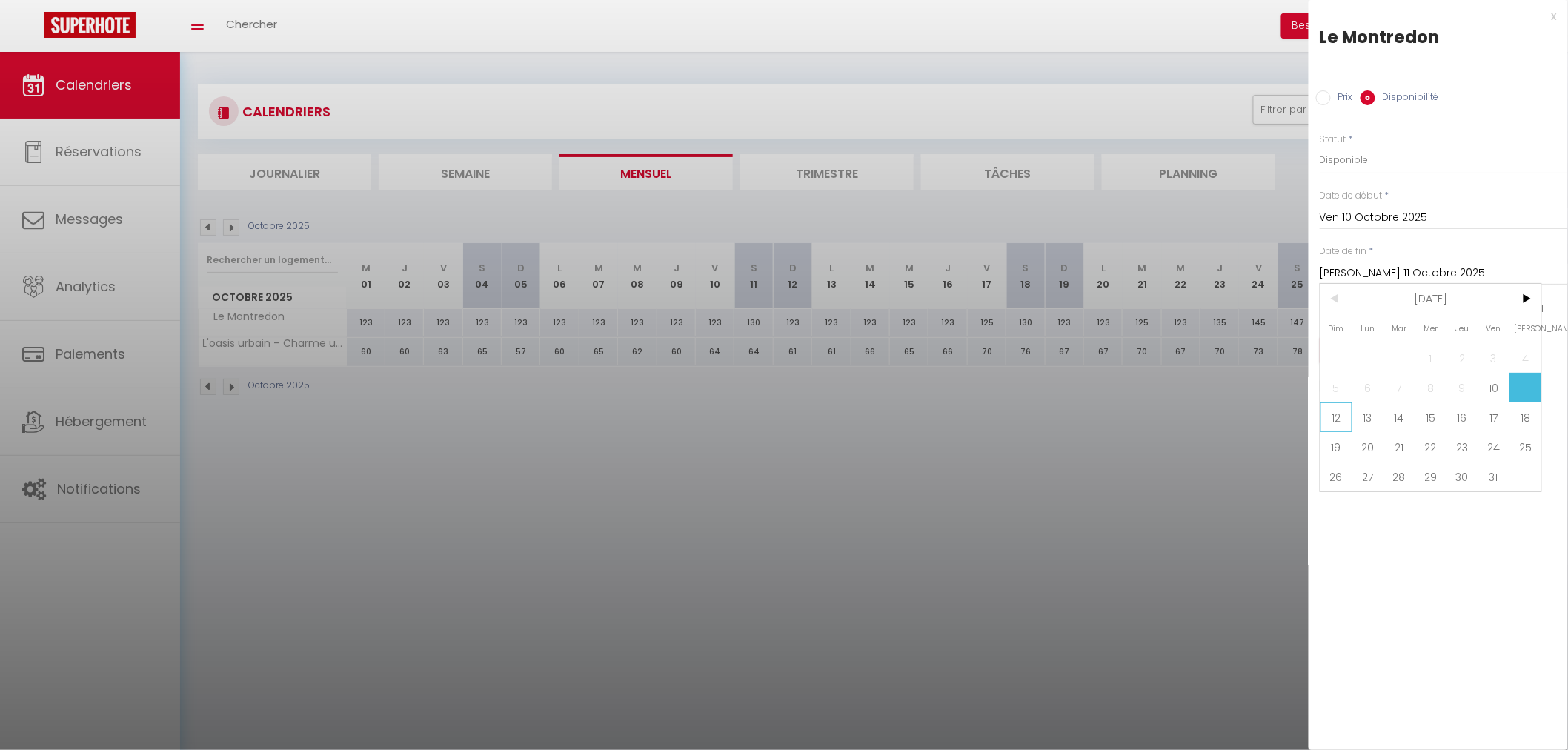
click at [1343, 421] on span "12" at bounding box center [1335, 417] width 32 height 29
type input "Dim 12 Octobre 2025"
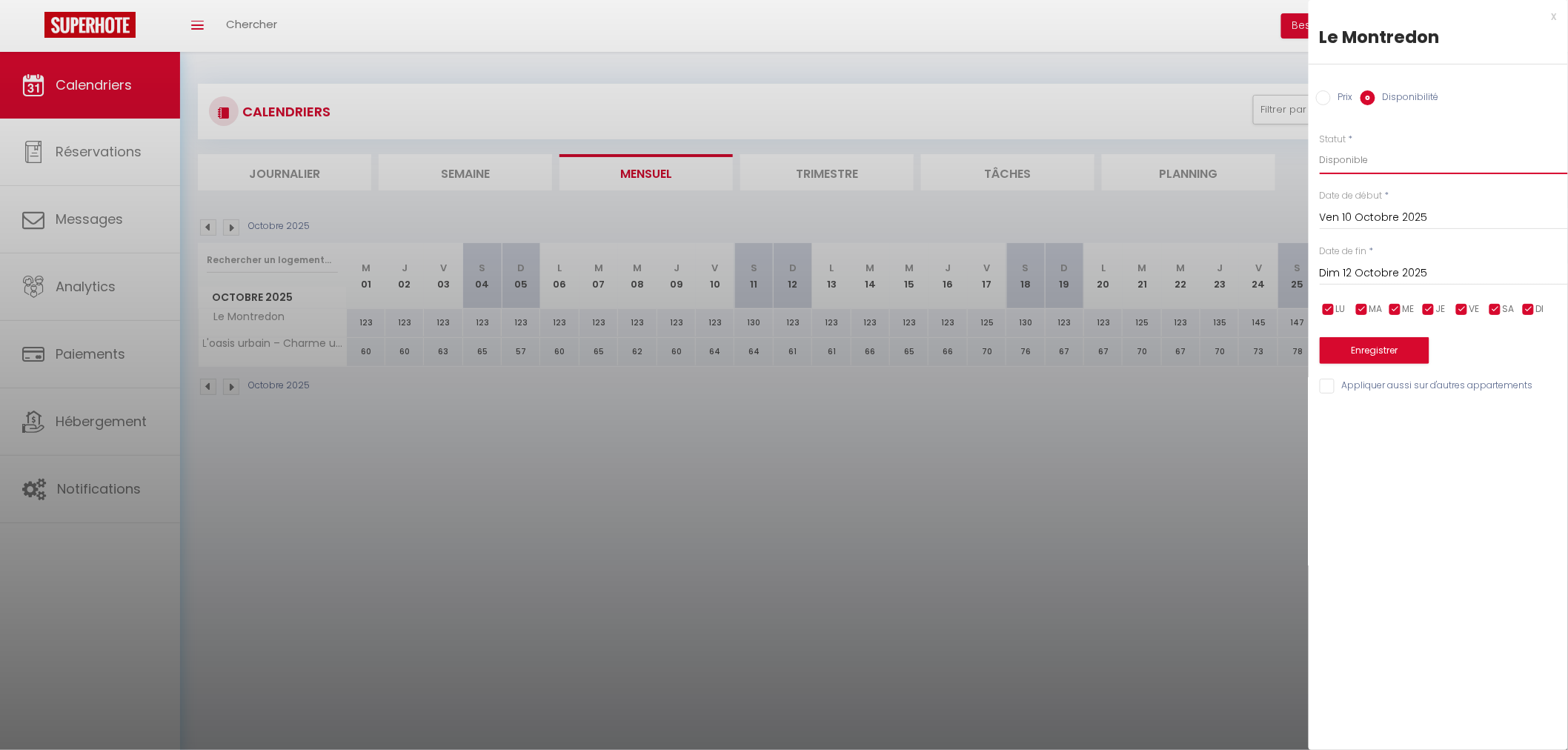
click at [1357, 162] on select "Disponible Indisponible" at bounding box center [1443, 160] width 248 height 28
select select "0"
click at [1320, 146] on select "Disponible Indisponible" at bounding box center [1443, 160] width 248 height 28
click at [1361, 352] on button "Enregistrer" at bounding box center [1374, 350] width 110 height 26
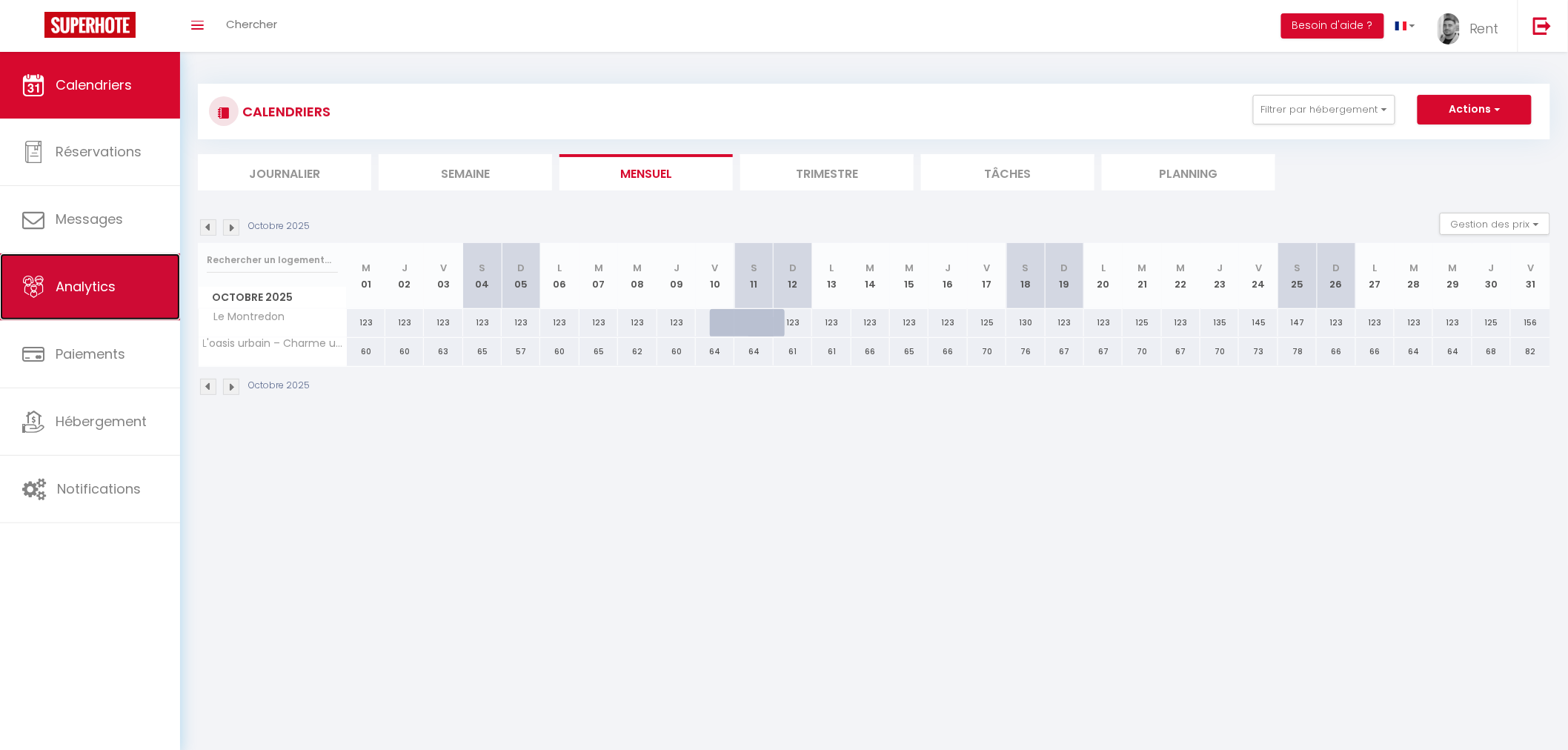
click at [115, 293] on span "Analytics" at bounding box center [86, 285] width 60 height 19
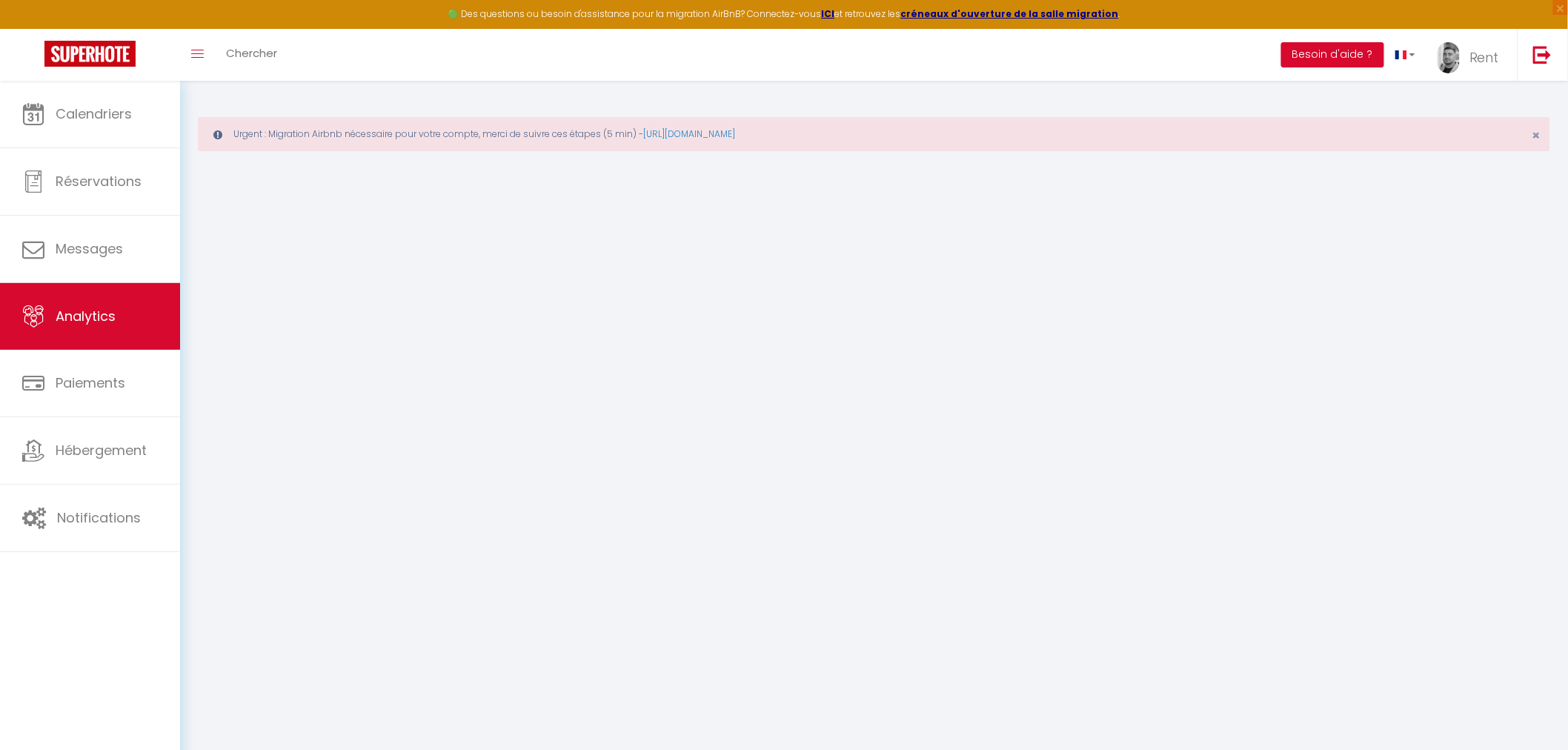
select select "2025"
select select "9"
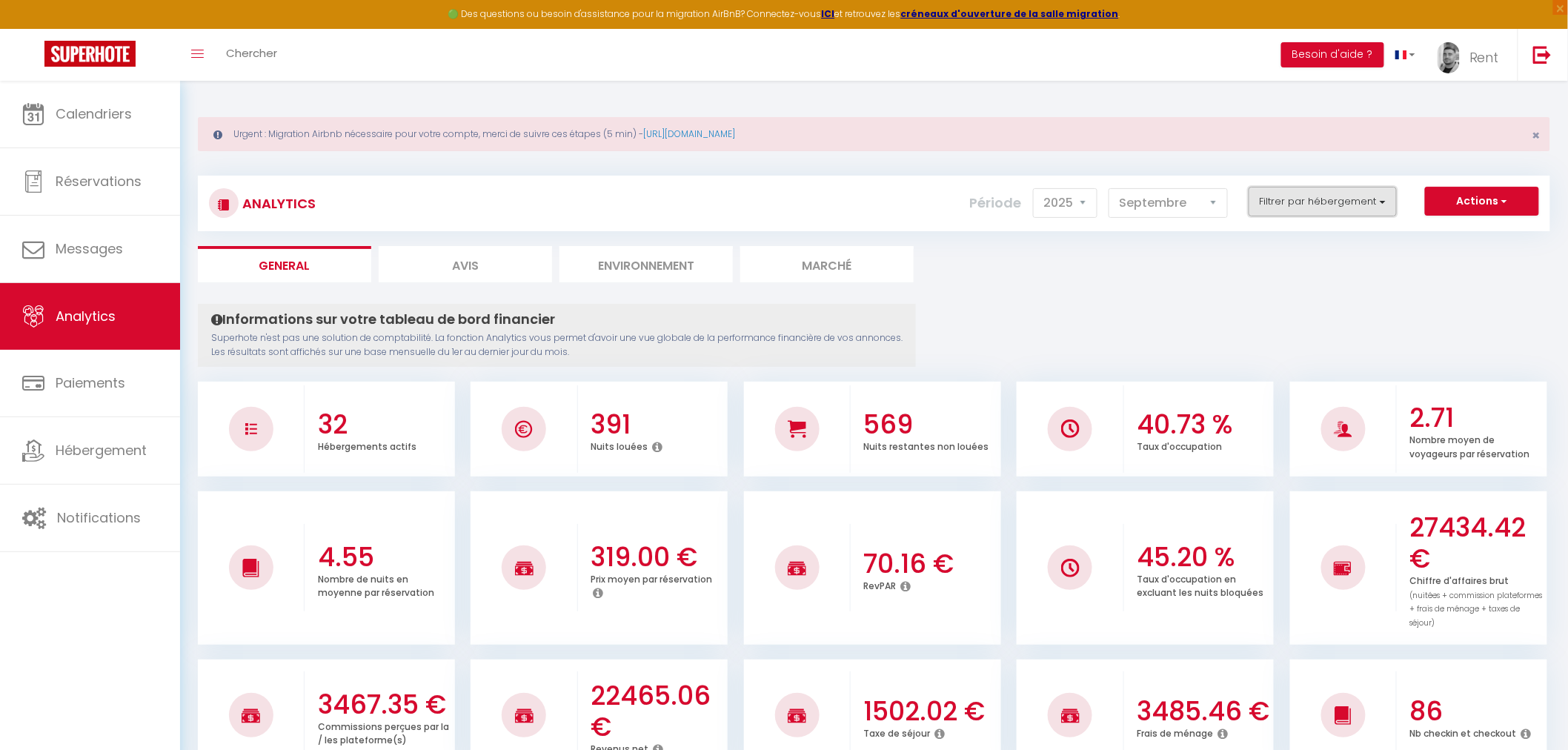
click at [1296, 201] on button "Filtrer par hébergement" at bounding box center [1323, 202] width 148 height 29
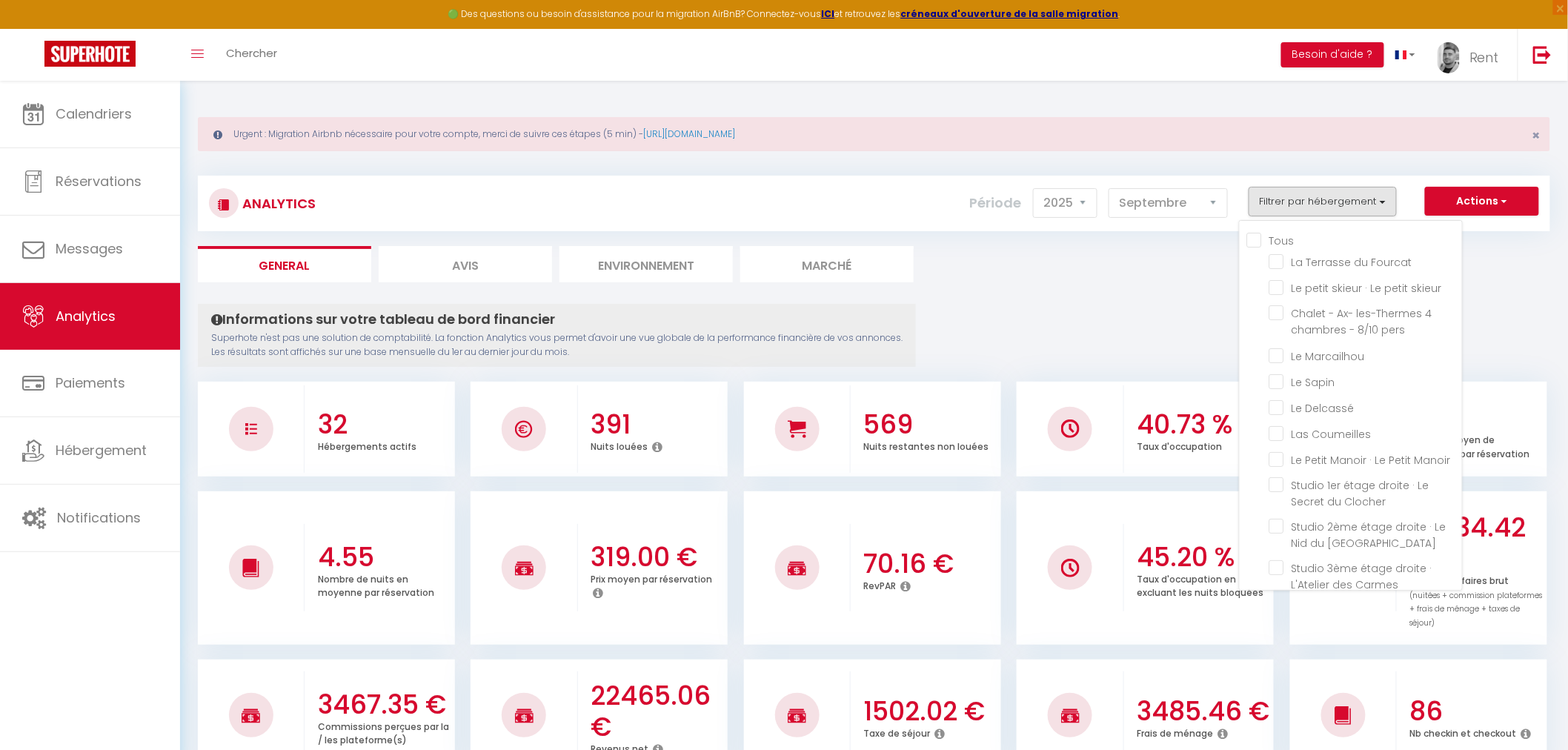
click at [1258, 240] on input "Tous" at bounding box center [1354, 239] width 215 height 15
checkbox input "true"
checkbox Fourcat "true"
checkbox skieur "true"
checkbox pers "true"
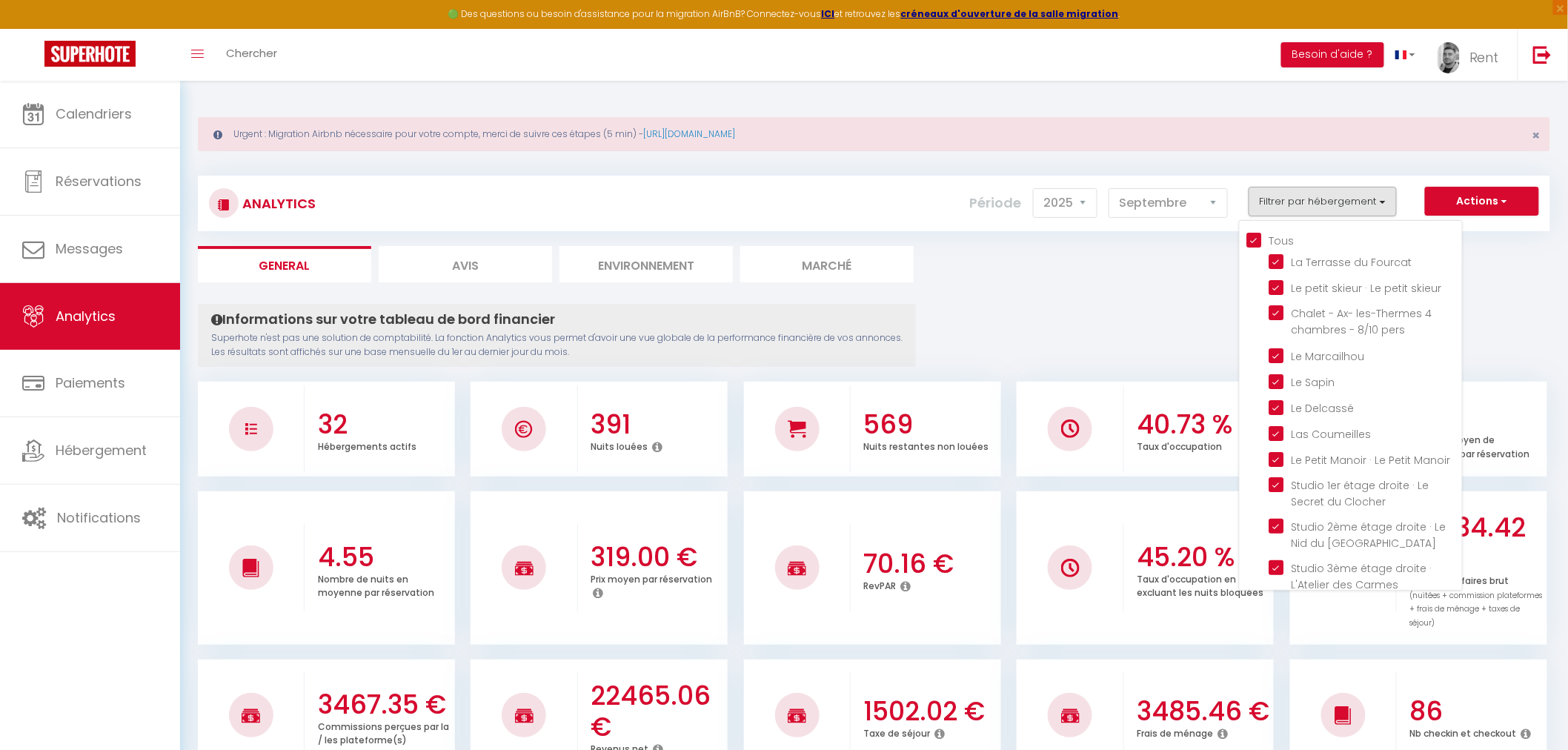
checkbox Marcailhou "true"
checkbox Sapin "true"
checkbox Delcassé "true"
checkbox Coumeilles "true"
checkbox Manoir "true"
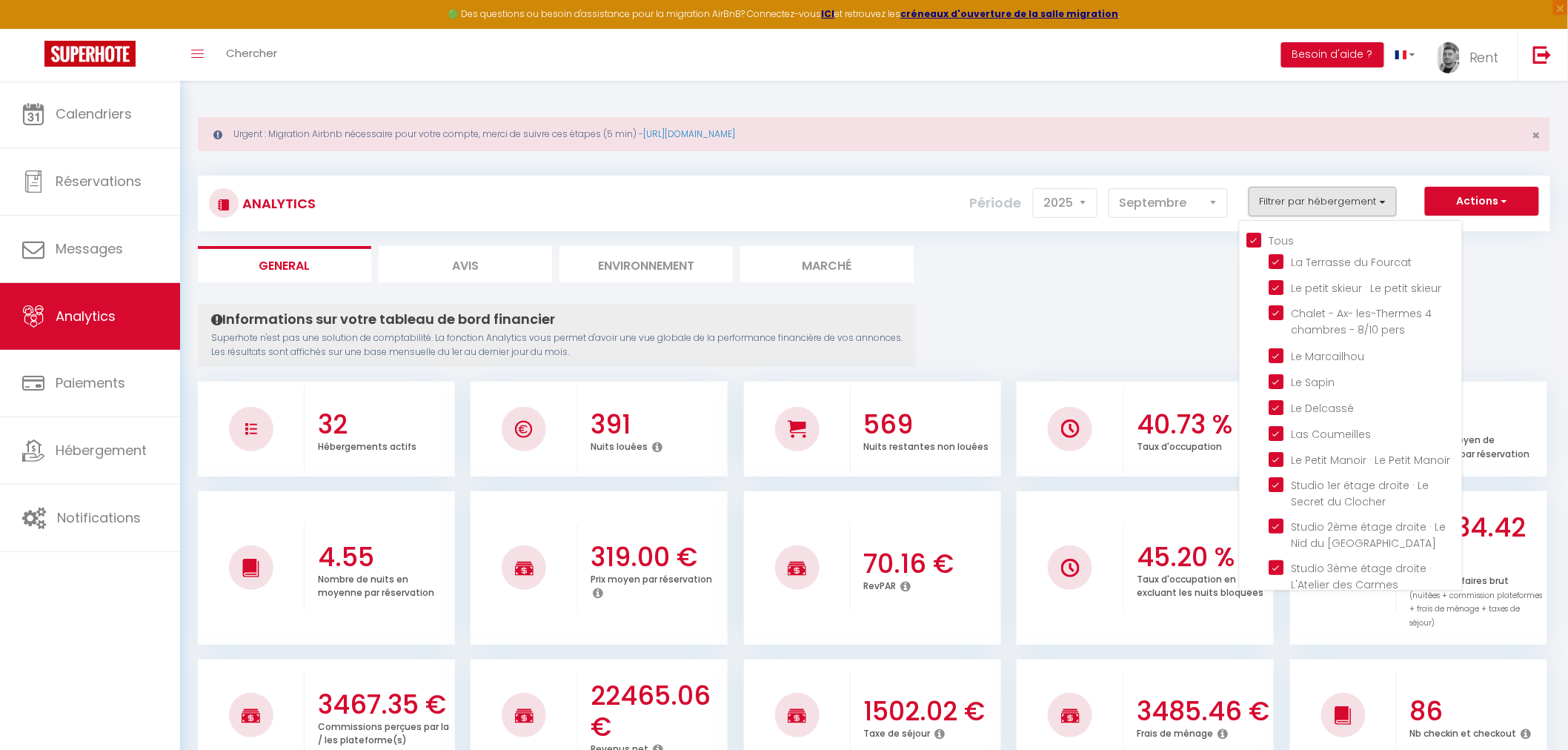
checkbox Clocher "true"
checkbox Neuf "true"
checkbox Carmes "true"
checkbox Parking "true"
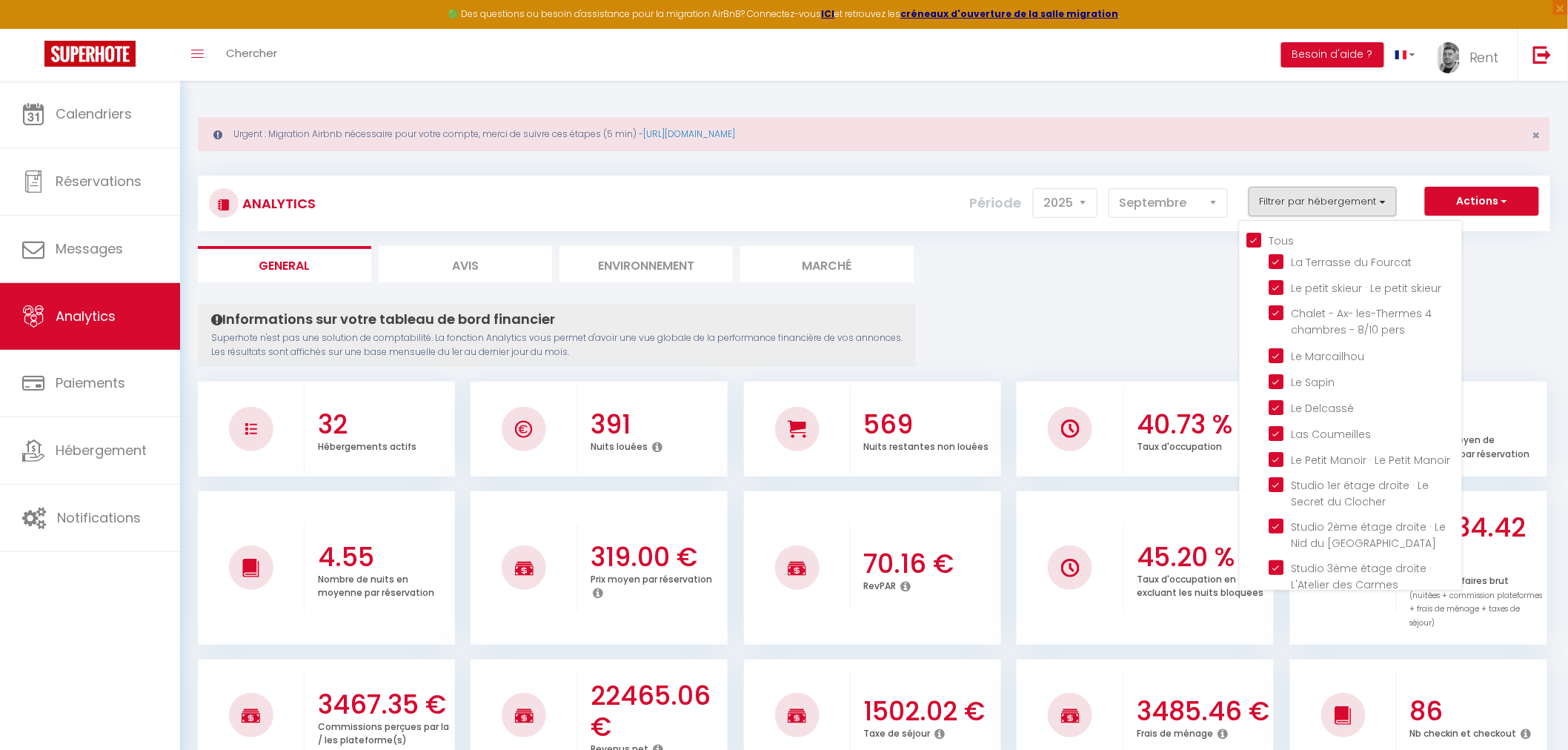
checkbox Parking "true"
checkbox d\'Ax-les-Thermes "true"
checkbox Foix "true"
checkbox château "true"
checkbox Roy "true"
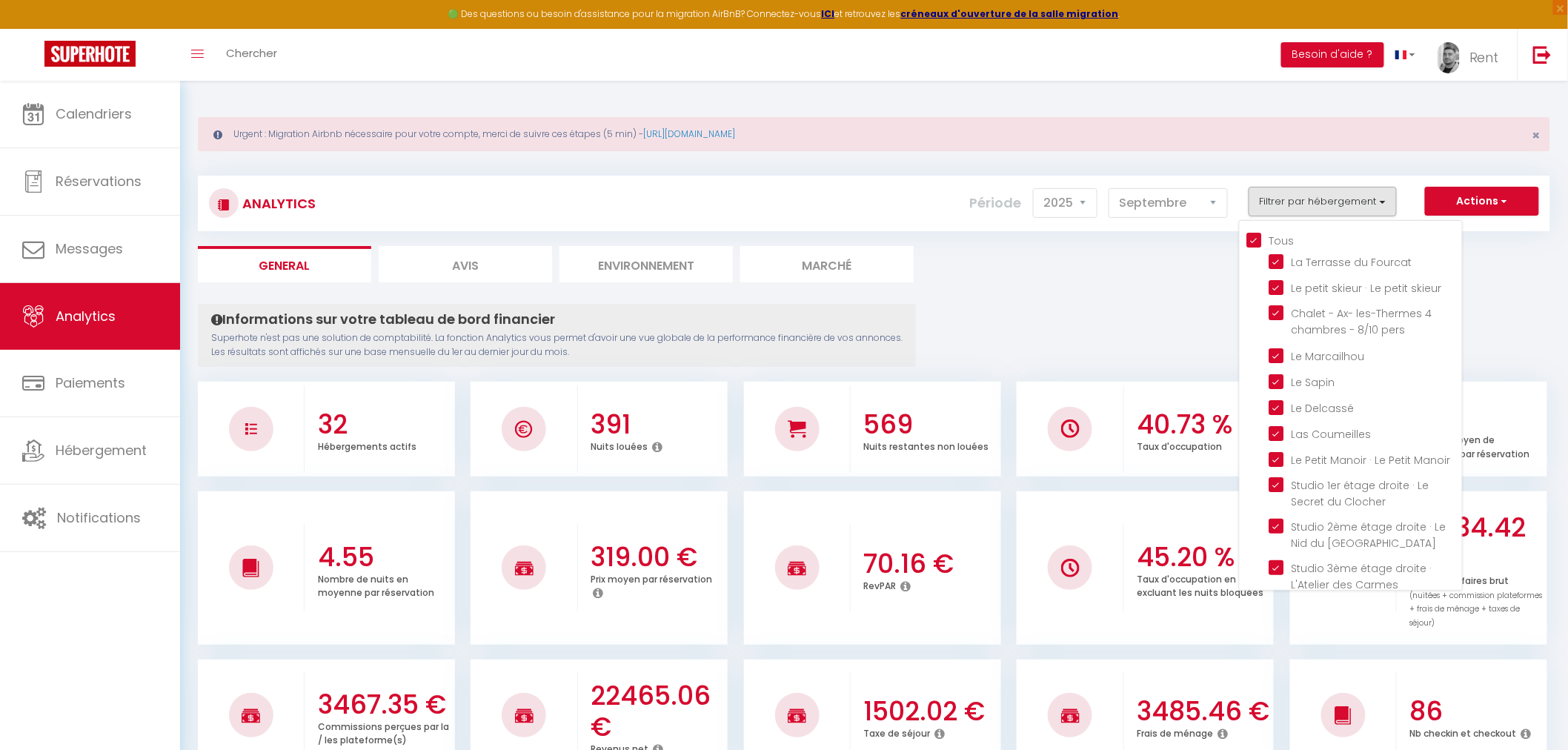
checkbox piscine "true"
checkbox \! "true"
checkbox Château "true"
checkbox Nomézia "true"
checkbox Castella "true"
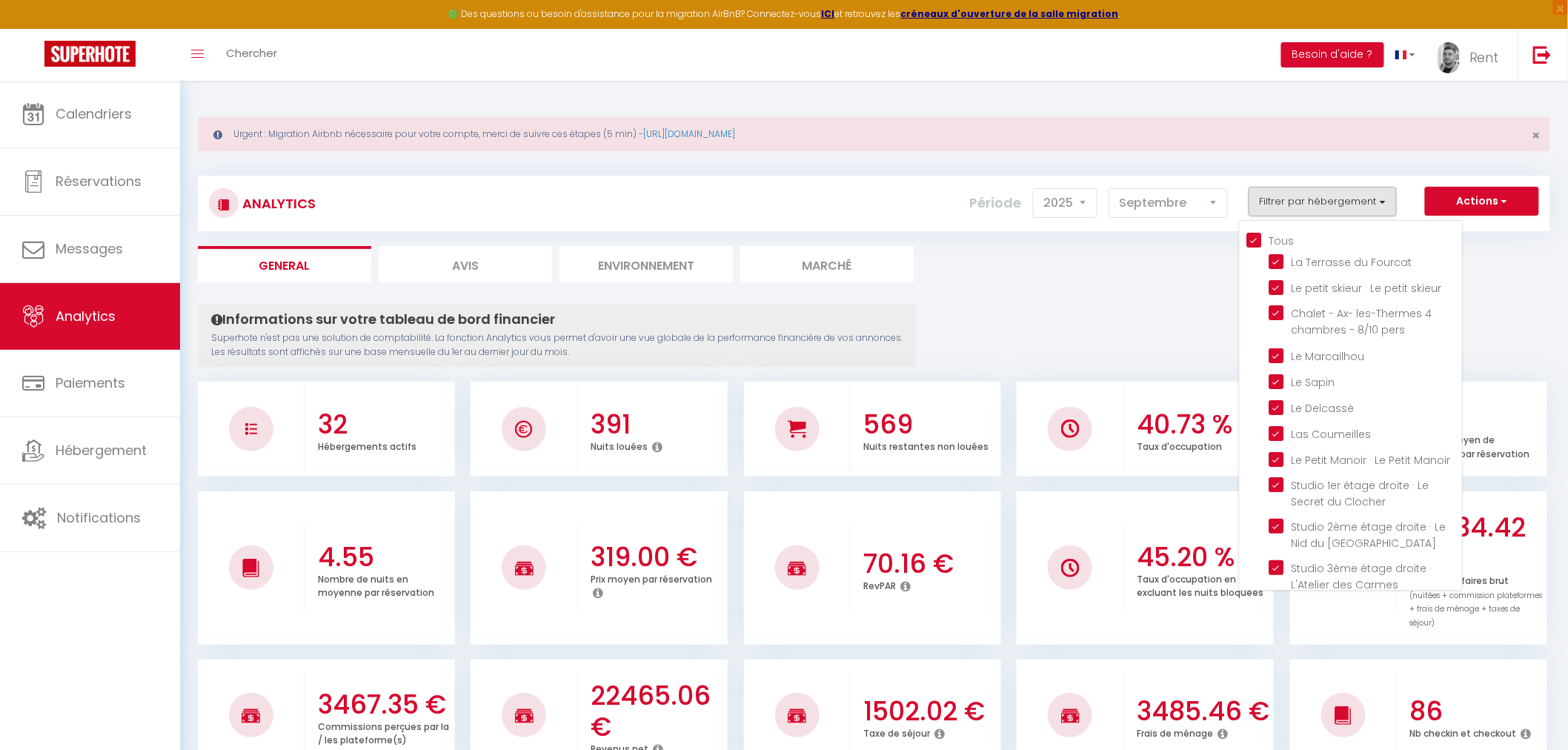
checkbox Faubourg "true"
checkbox Midi "true"
checkbox Lac "true"
checkbox Montredon "true"
checkbox Mérac "true"
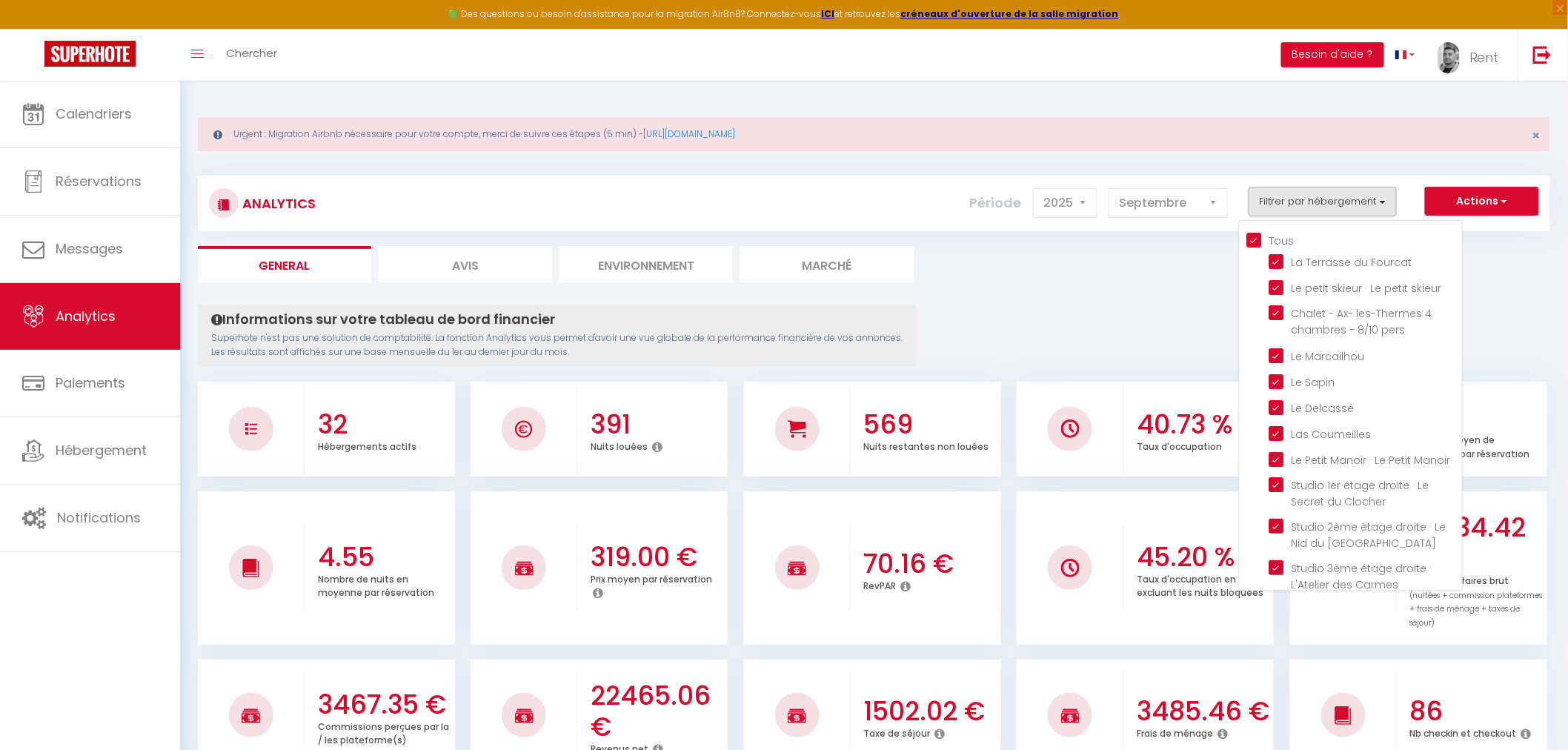
checkbox d’Ussat "true"
checkbox Fontanet "true"
checkbox d\'Unac "true"
checkbox \! "true"
click at [877, 201] on div "Actions Génération SuperConciergerie Génération SuperAnalyzer Génération SuperE…" at bounding box center [986, 204] width 1125 height 33
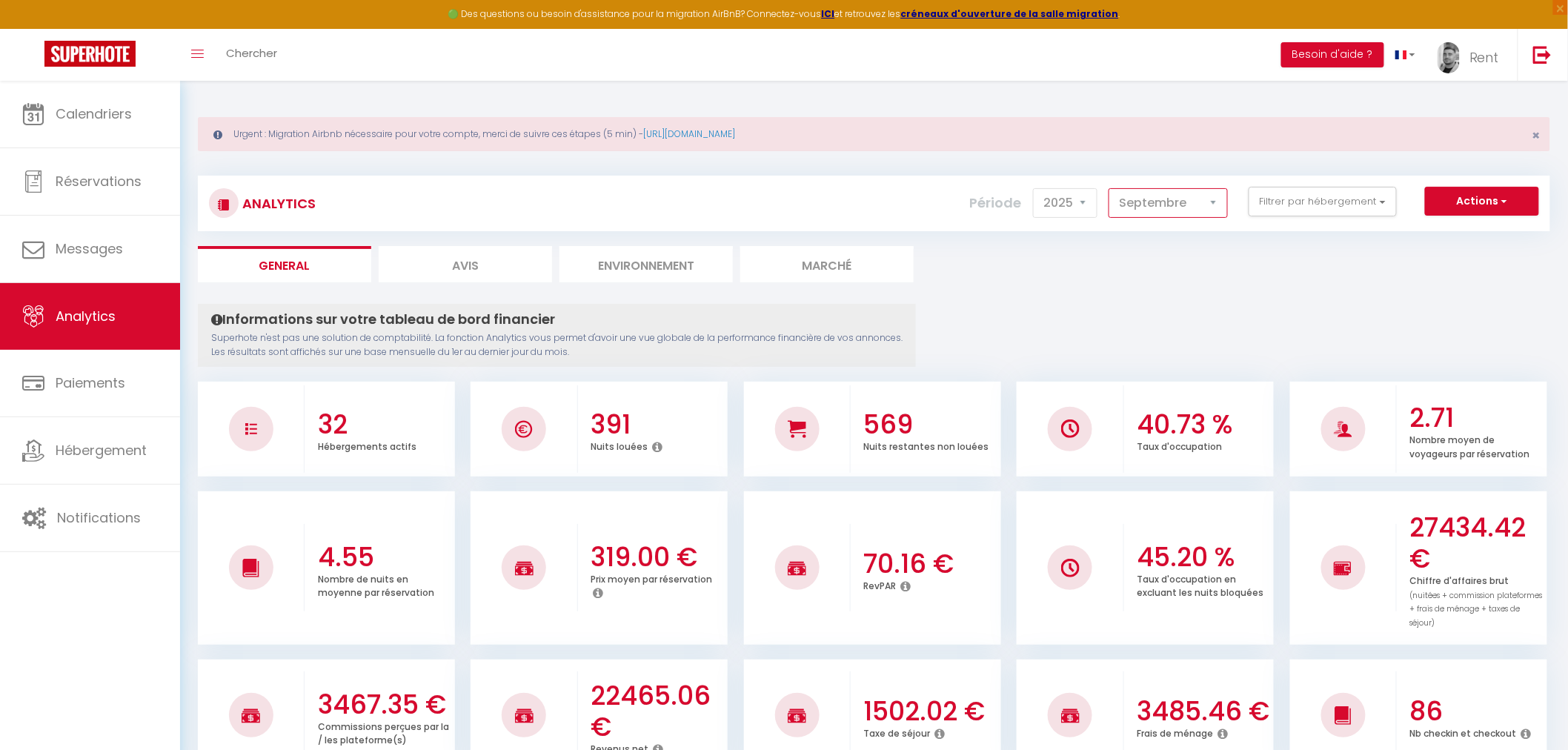
click at [1142, 198] on select "[PERSON_NAME] Mars [PERSON_NAME] Juin Juillet Août Septembre Octobre Novembre D…" at bounding box center [1168, 203] width 119 height 29
select select "10"
click at [1111, 188] on select "[PERSON_NAME] Mars [PERSON_NAME] Juin Juillet Août Septembre Octobre Novembre D…" at bounding box center [1168, 203] width 119 height 29
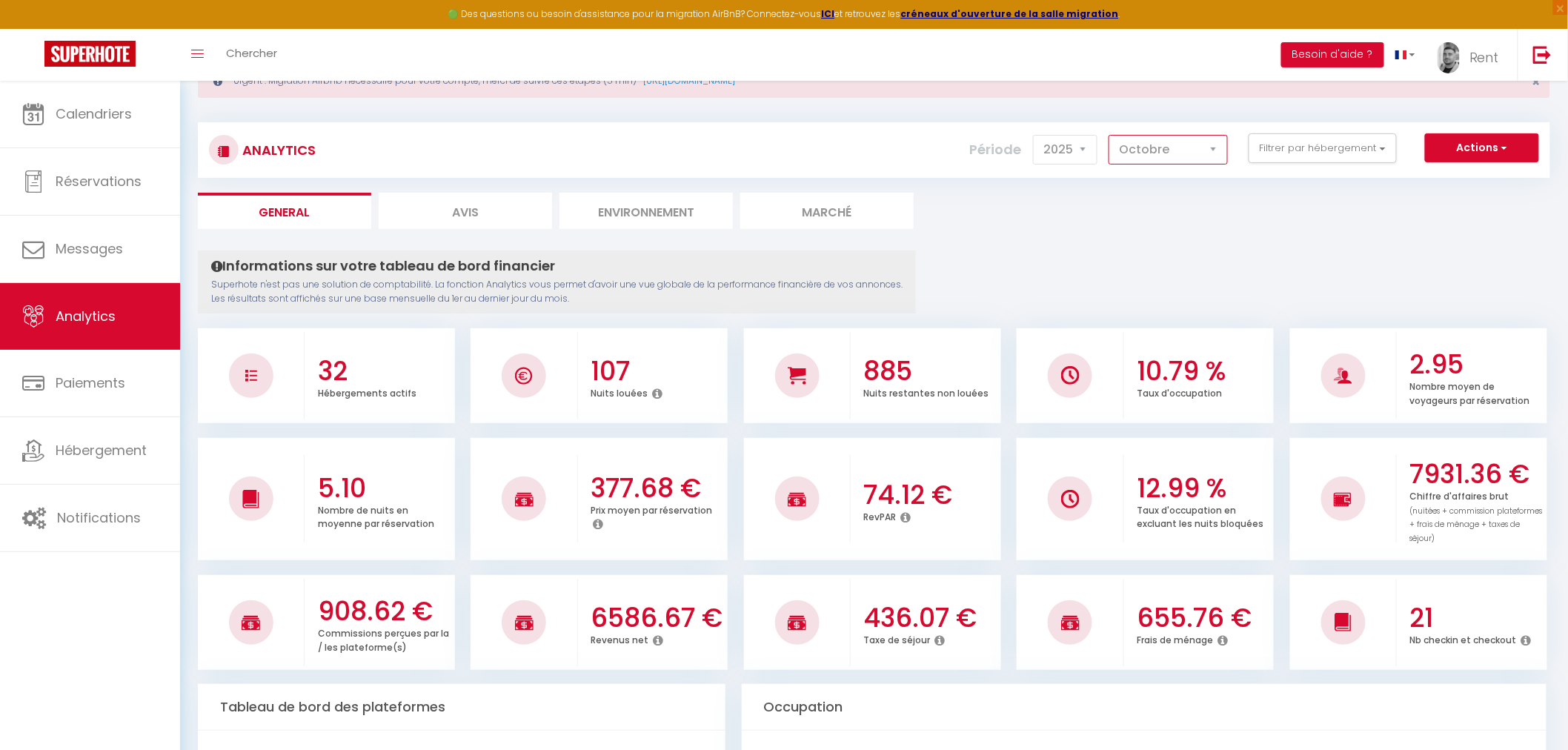
scroll to position [82, 0]
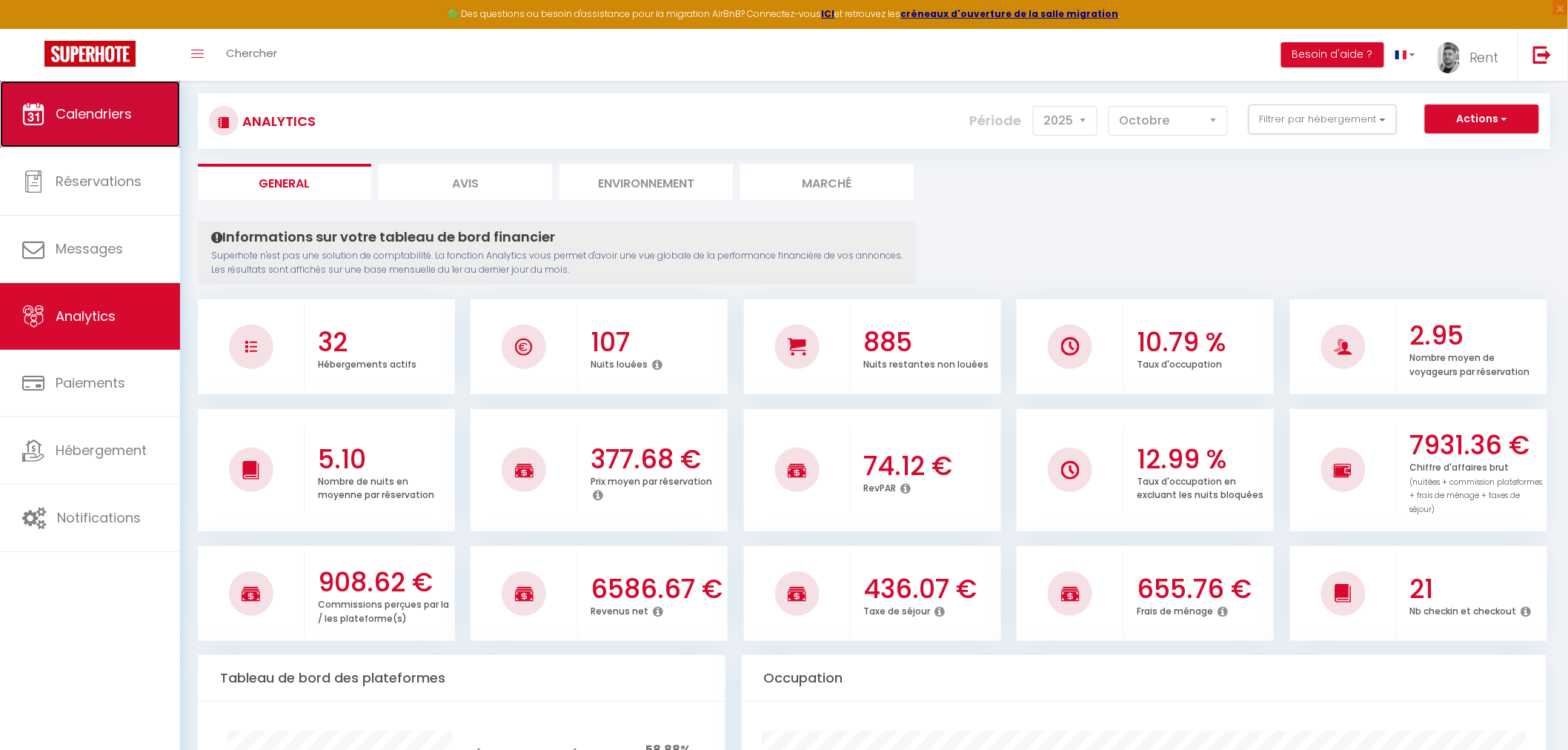
click at [97, 131] on link "Calendriers" at bounding box center [90, 114] width 180 height 66
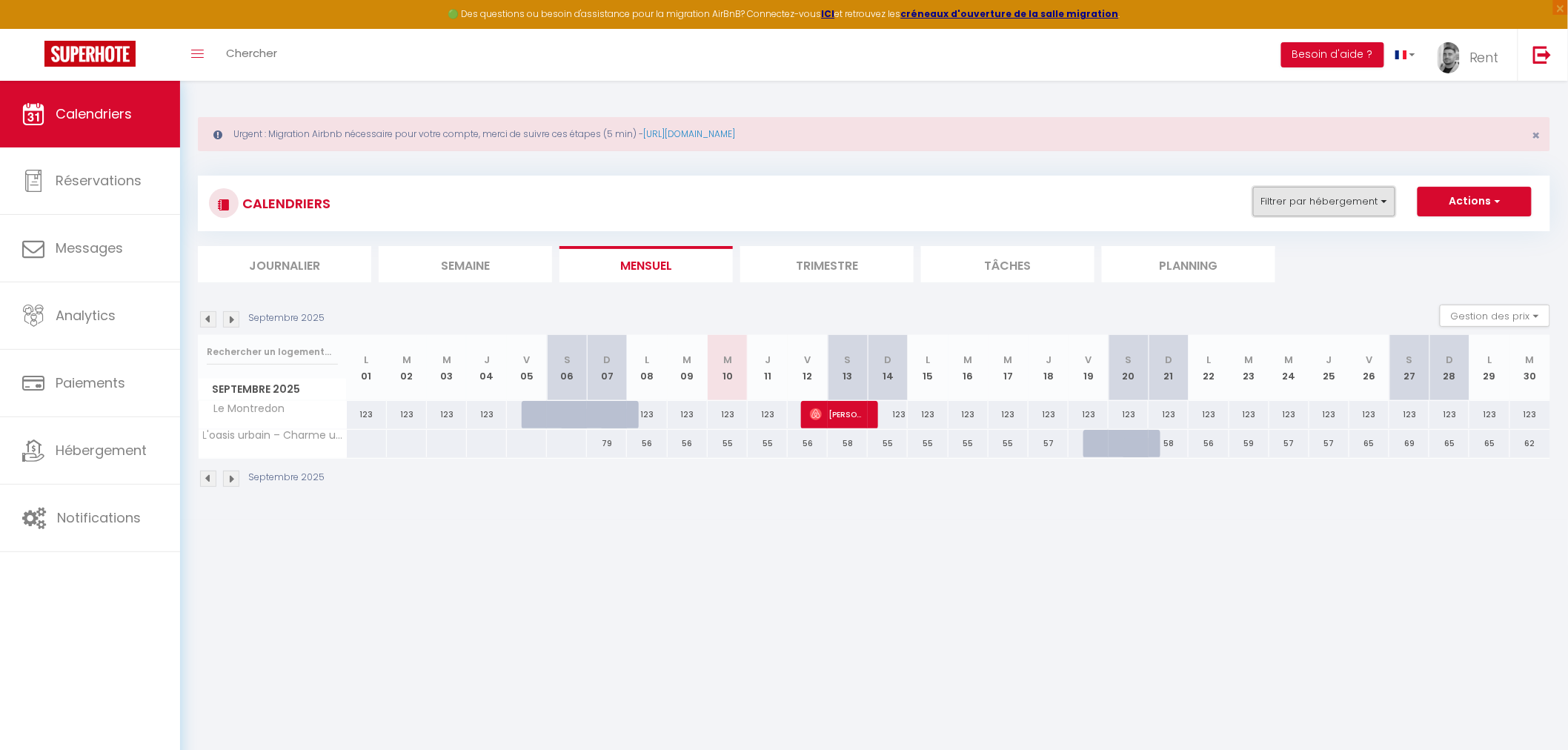
click at [1321, 190] on button "Filtrer par hébergement" at bounding box center [1324, 202] width 142 height 29
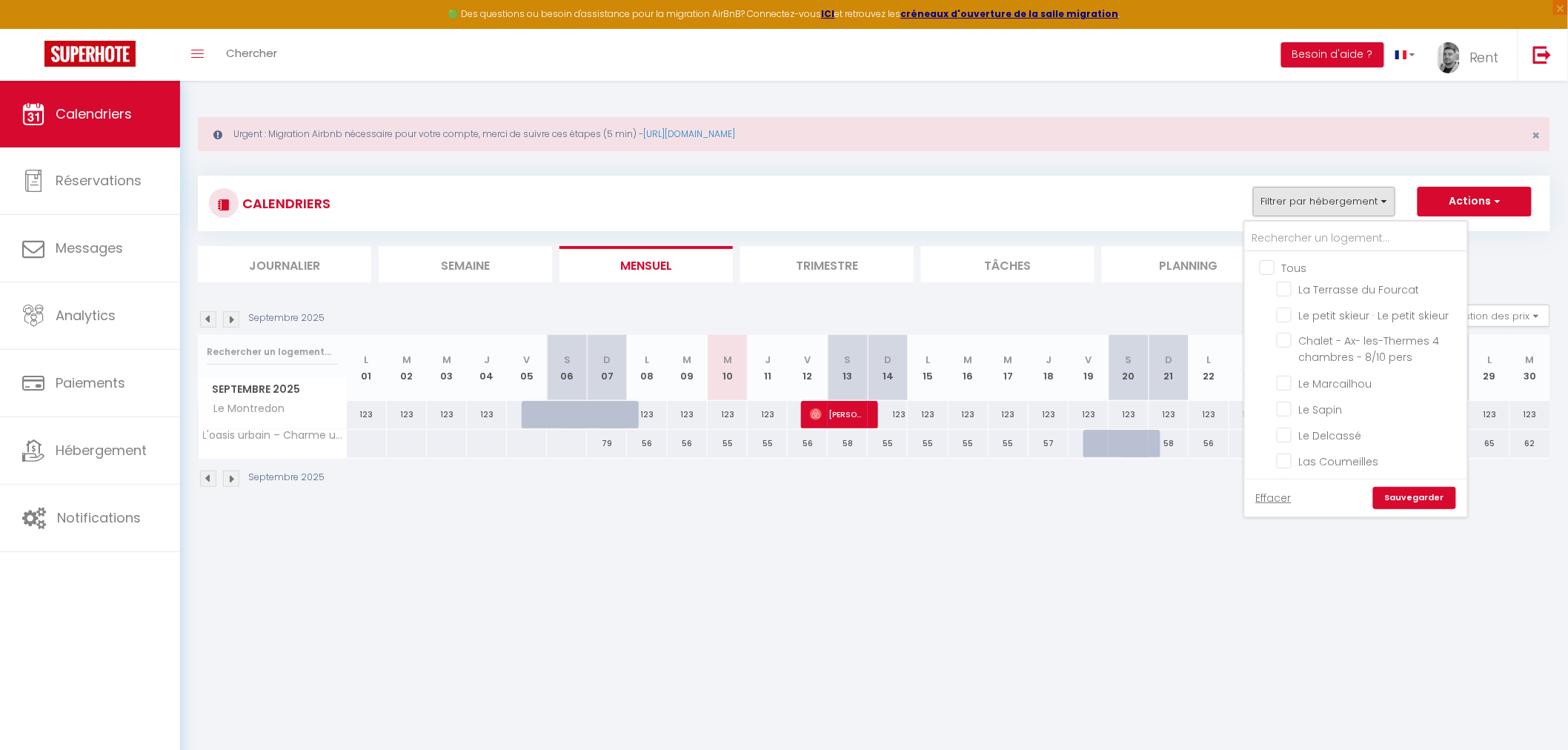
click at [1273, 269] on input "Tous" at bounding box center [1370, 266] width 222 height 15
checkbox input "true"
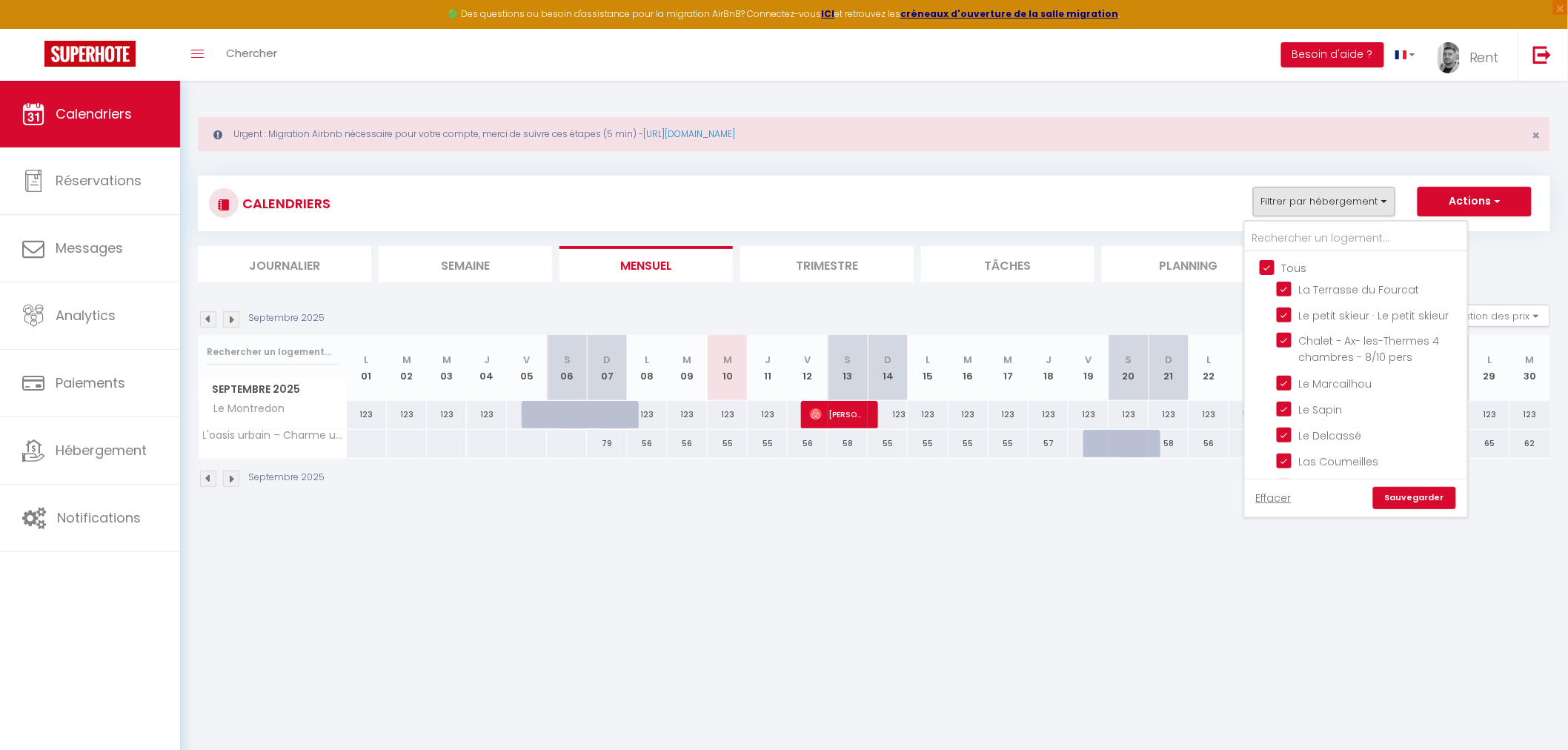
checkbox input "true"
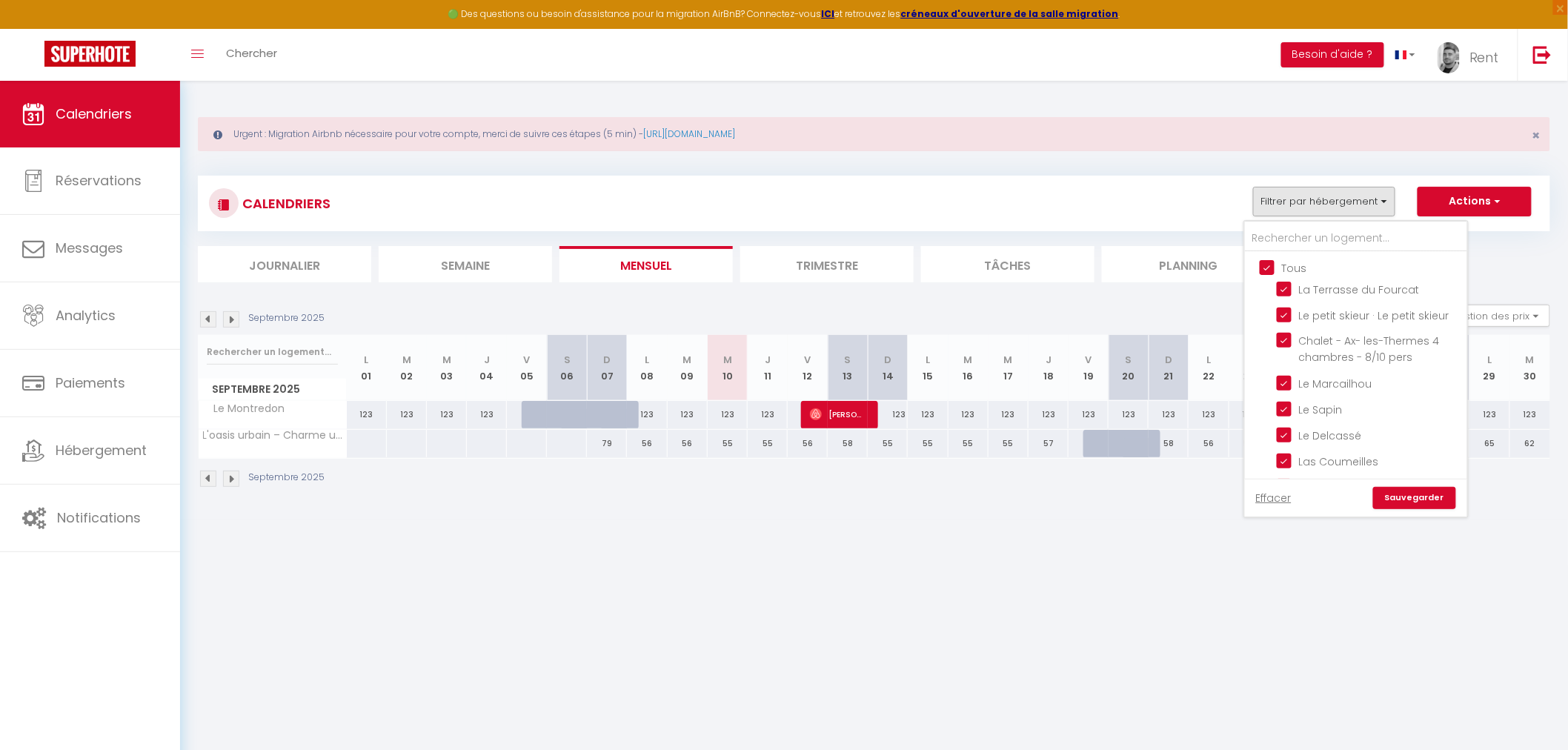
checkbox input "true"
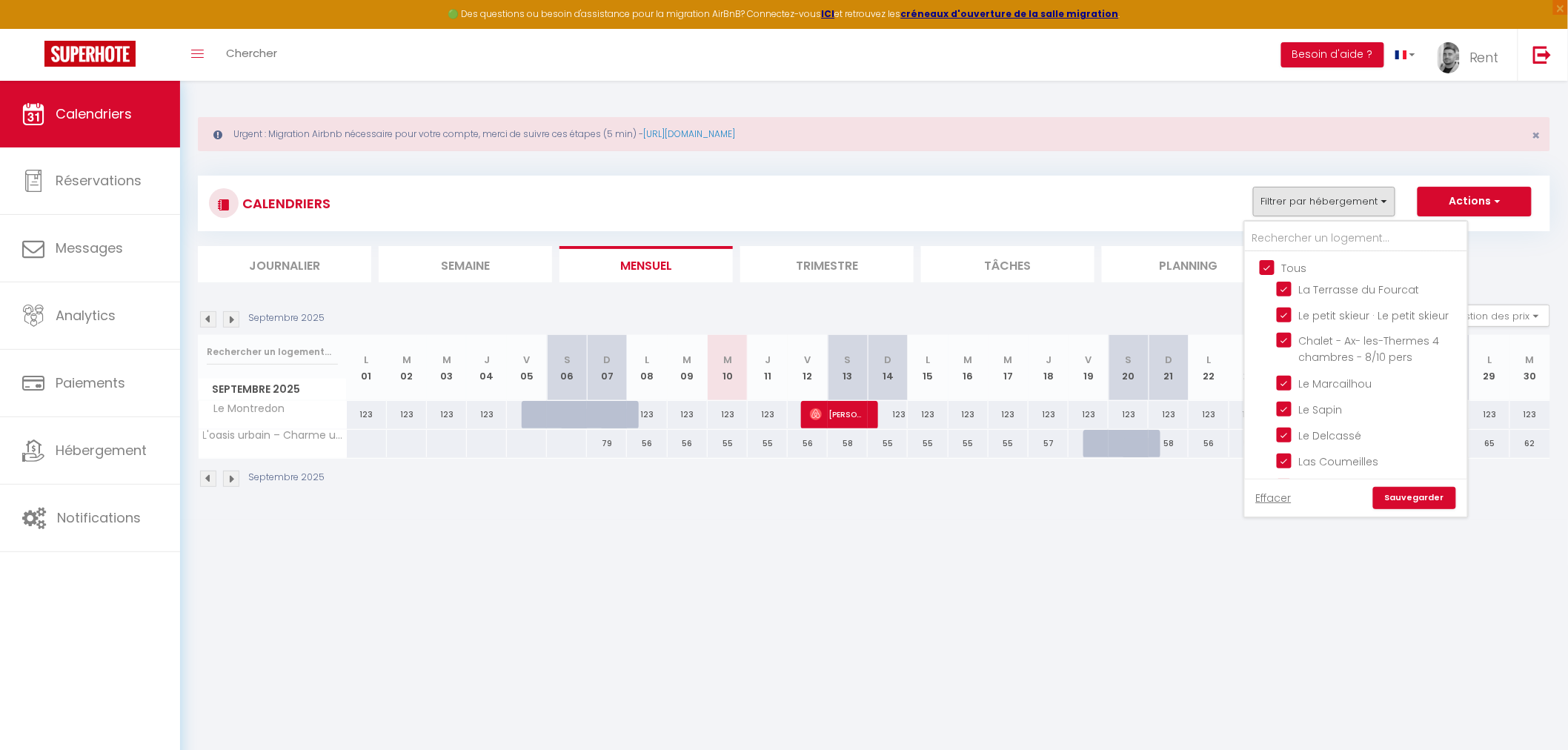
checkbox input "true"
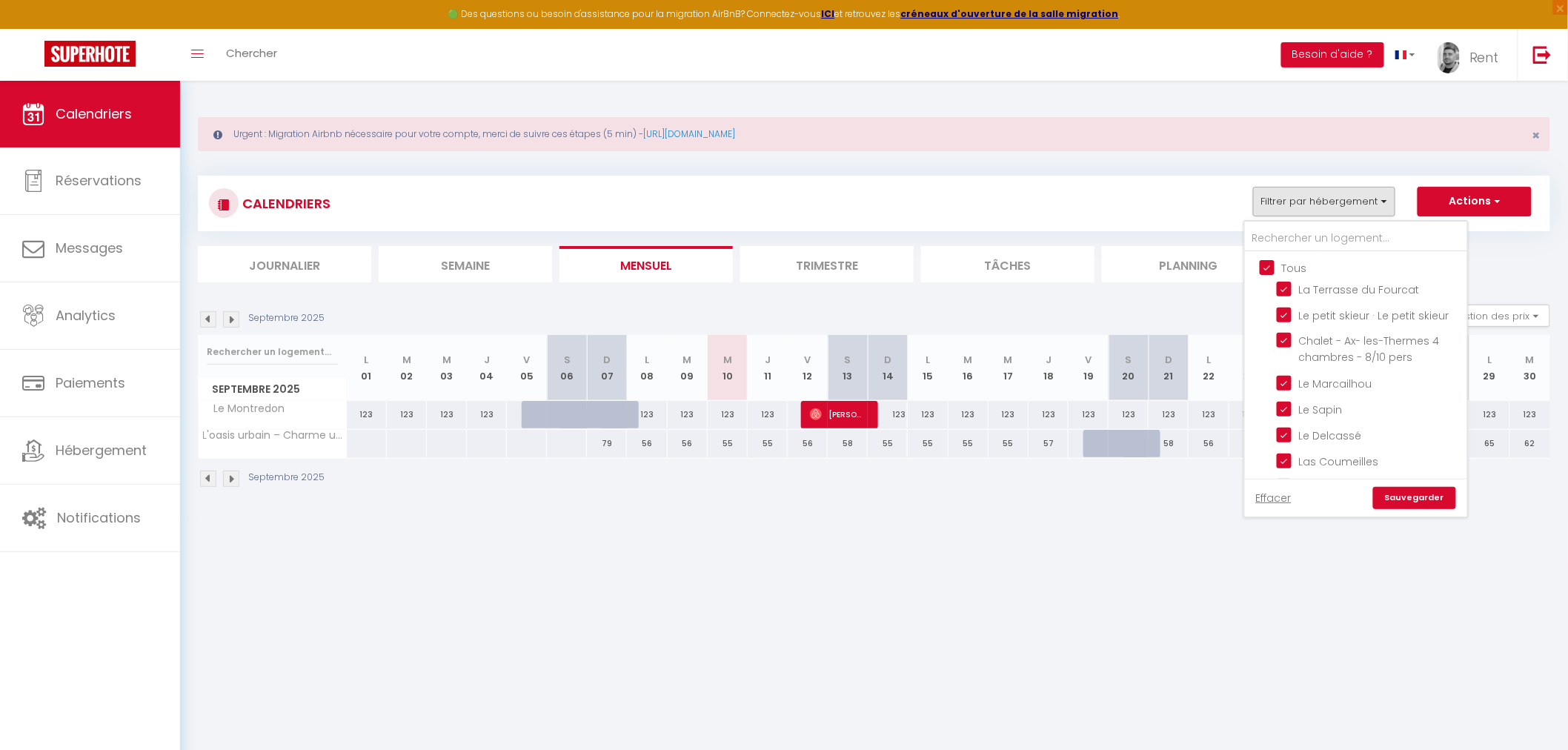
checkbox input "true"
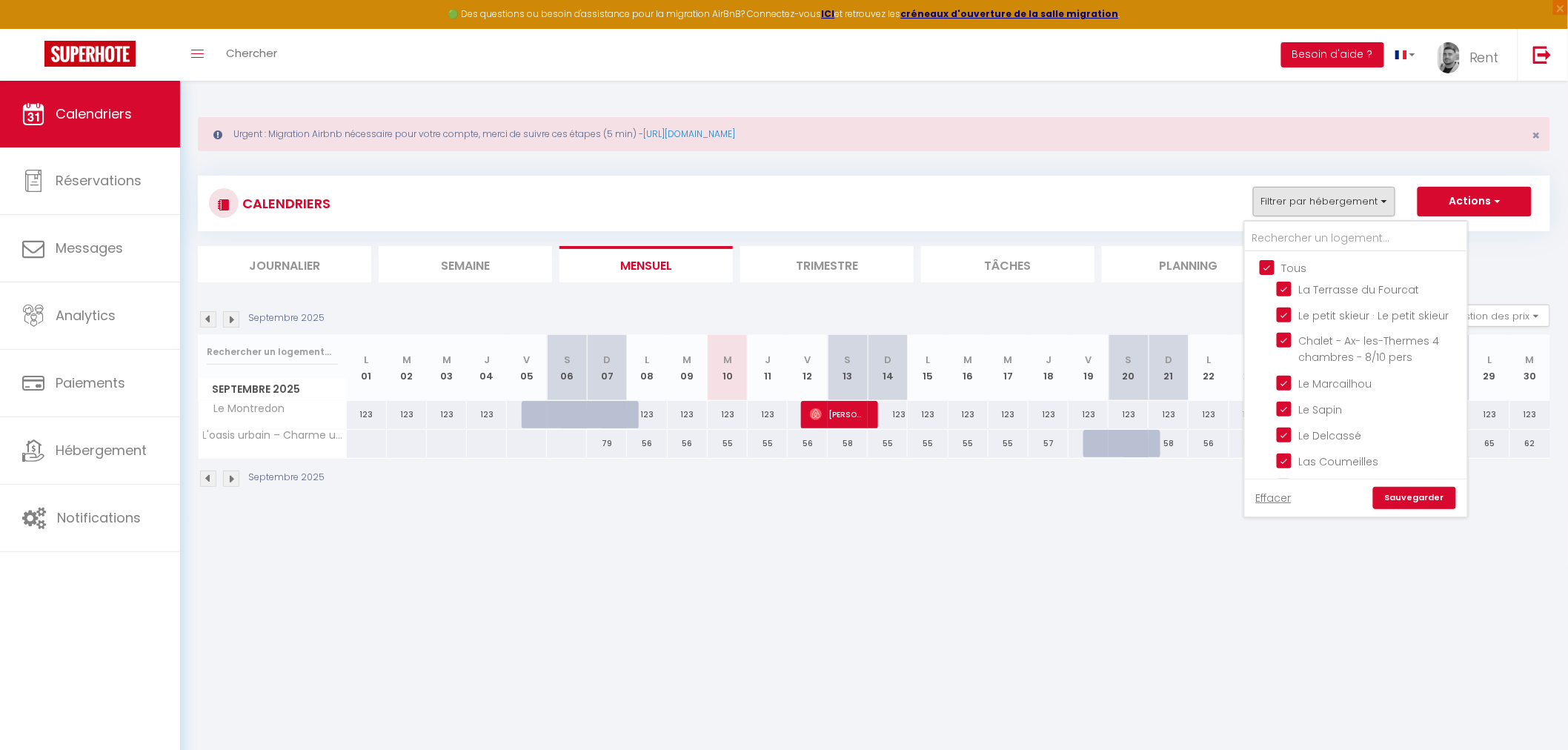
checkbox input "true"
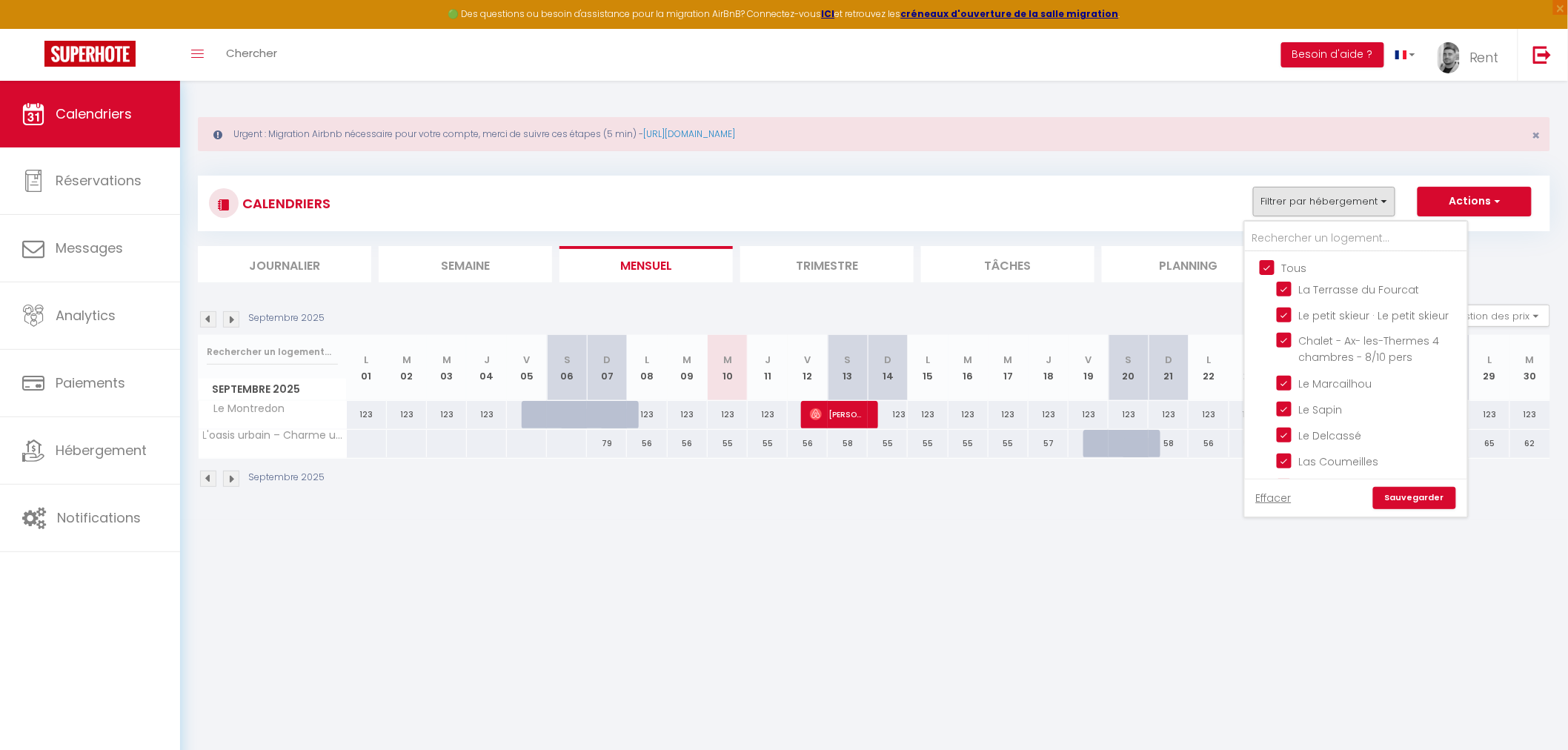
checkbox input "true"
click at [1424, 495] on link "Sauvegarder" at bounding box center [1413, 498] width 83 height 22
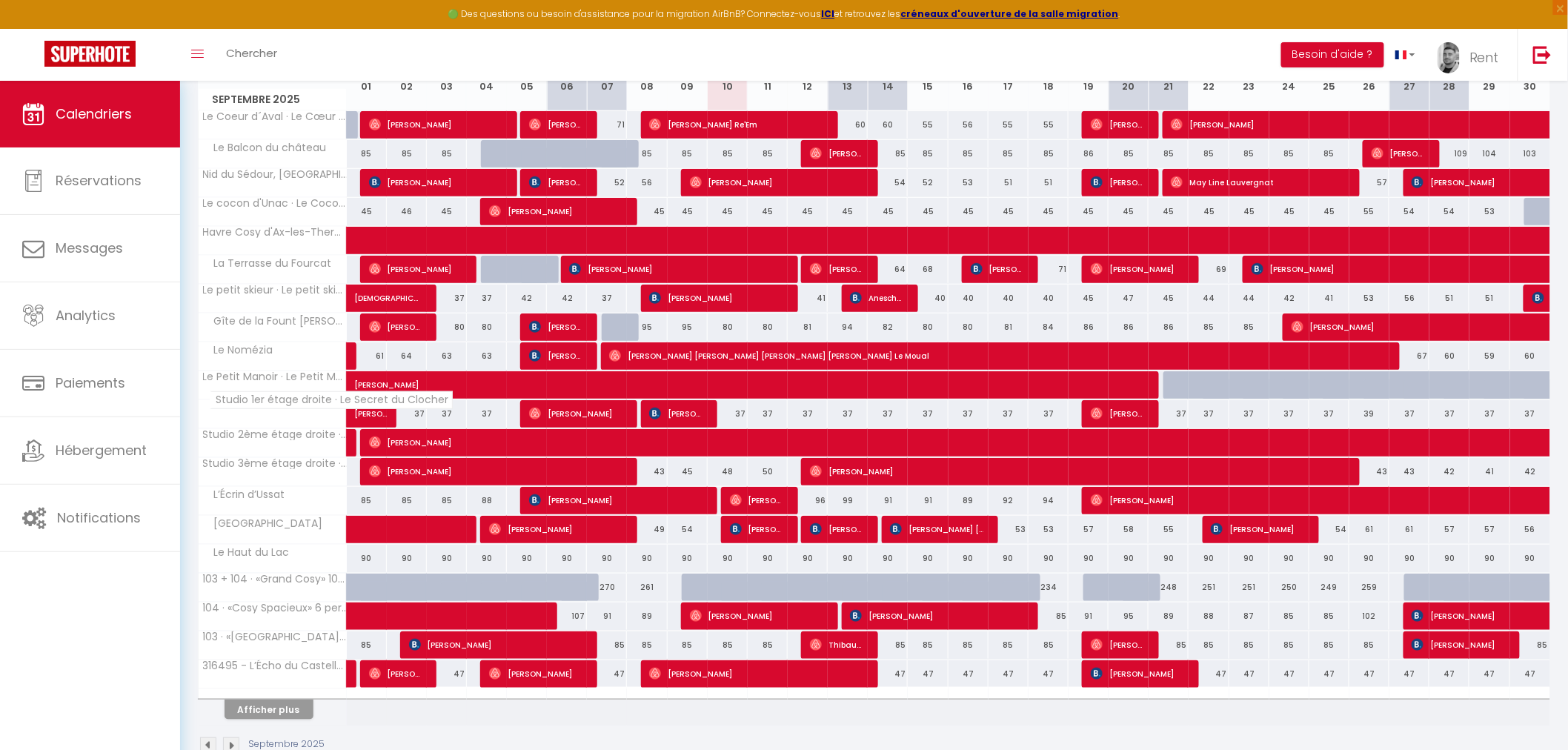
scroll to position [328, 0]
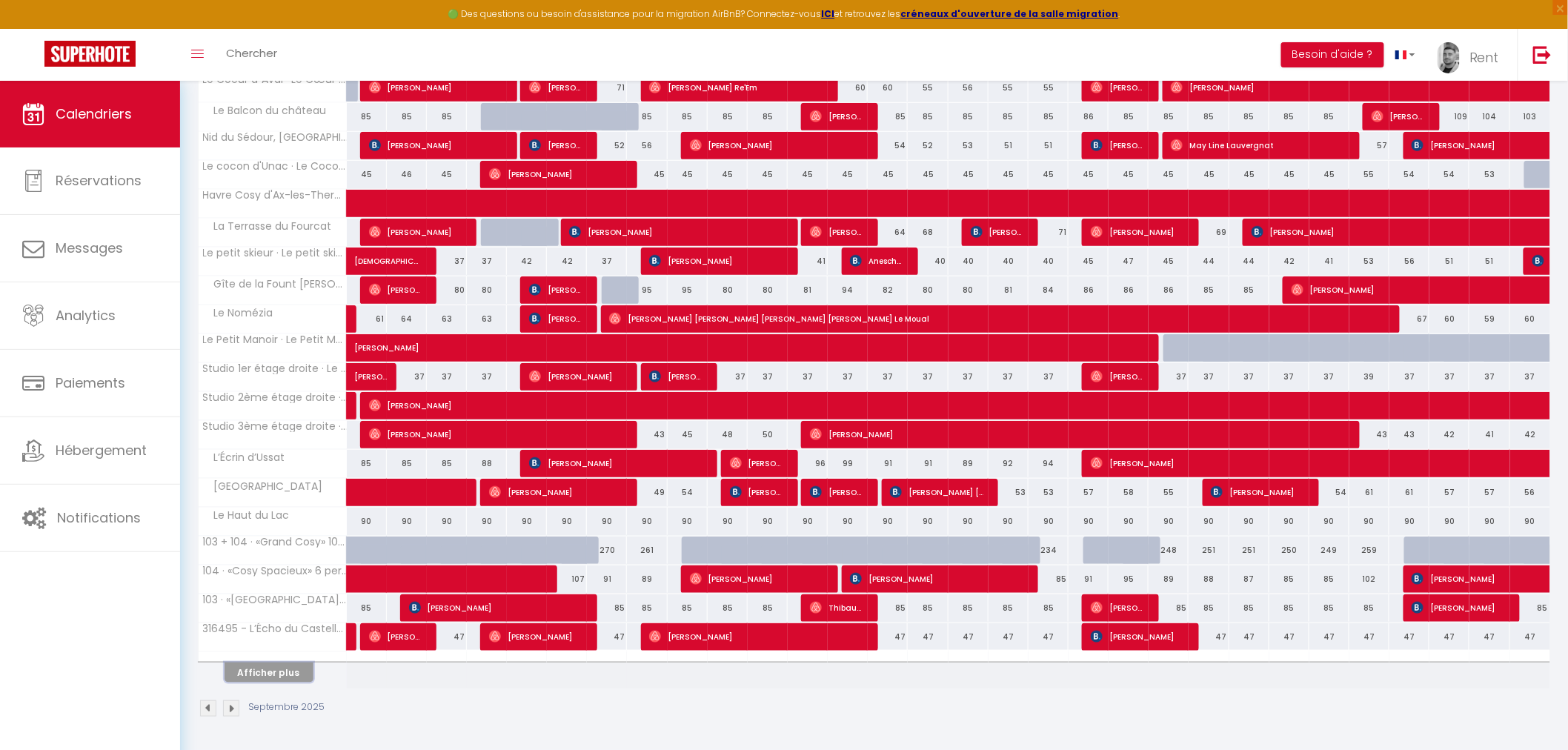
click at [285, 667] on button "Afficher plus" at bounding box center [268, 672] width 89 height 20
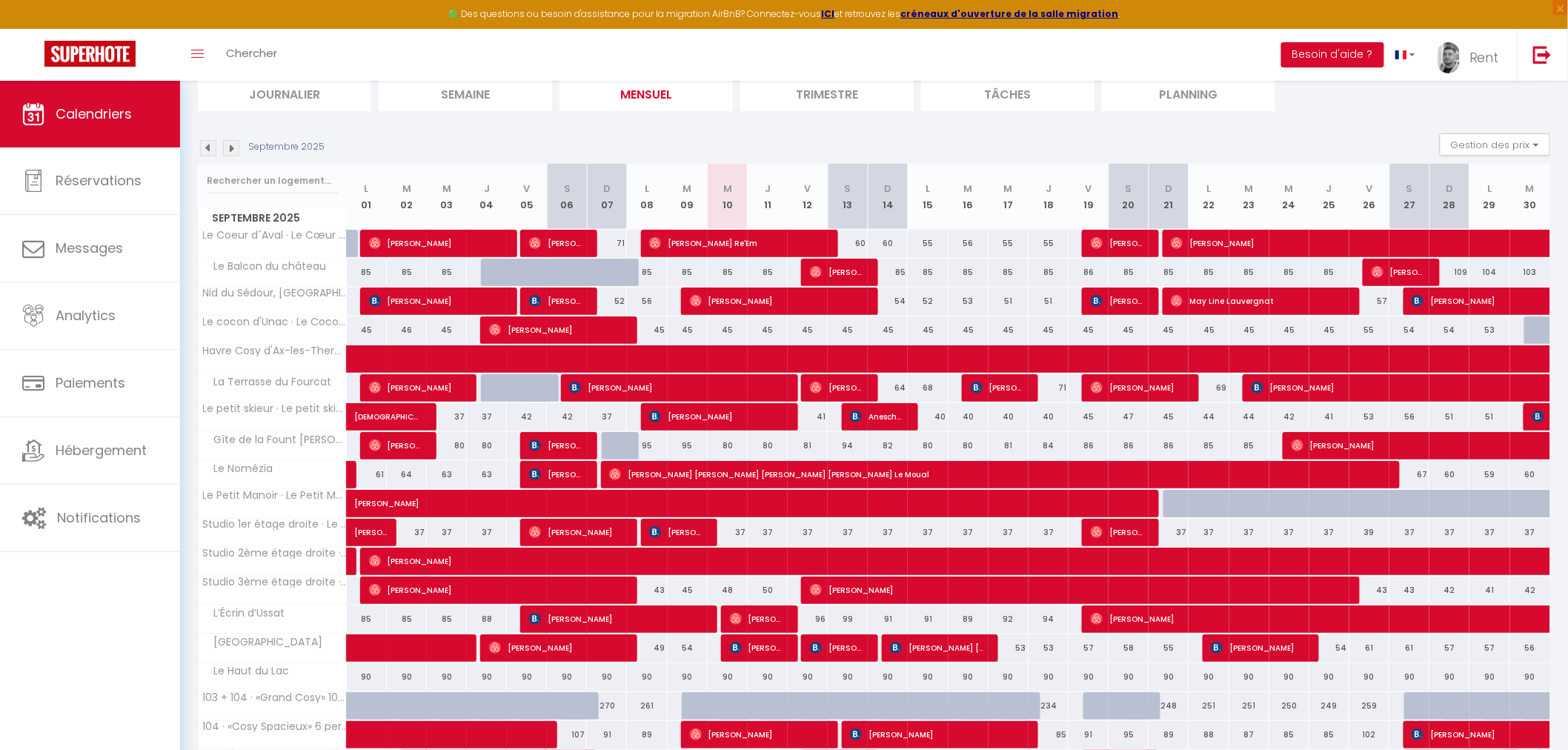
scroll to position [0, 0]
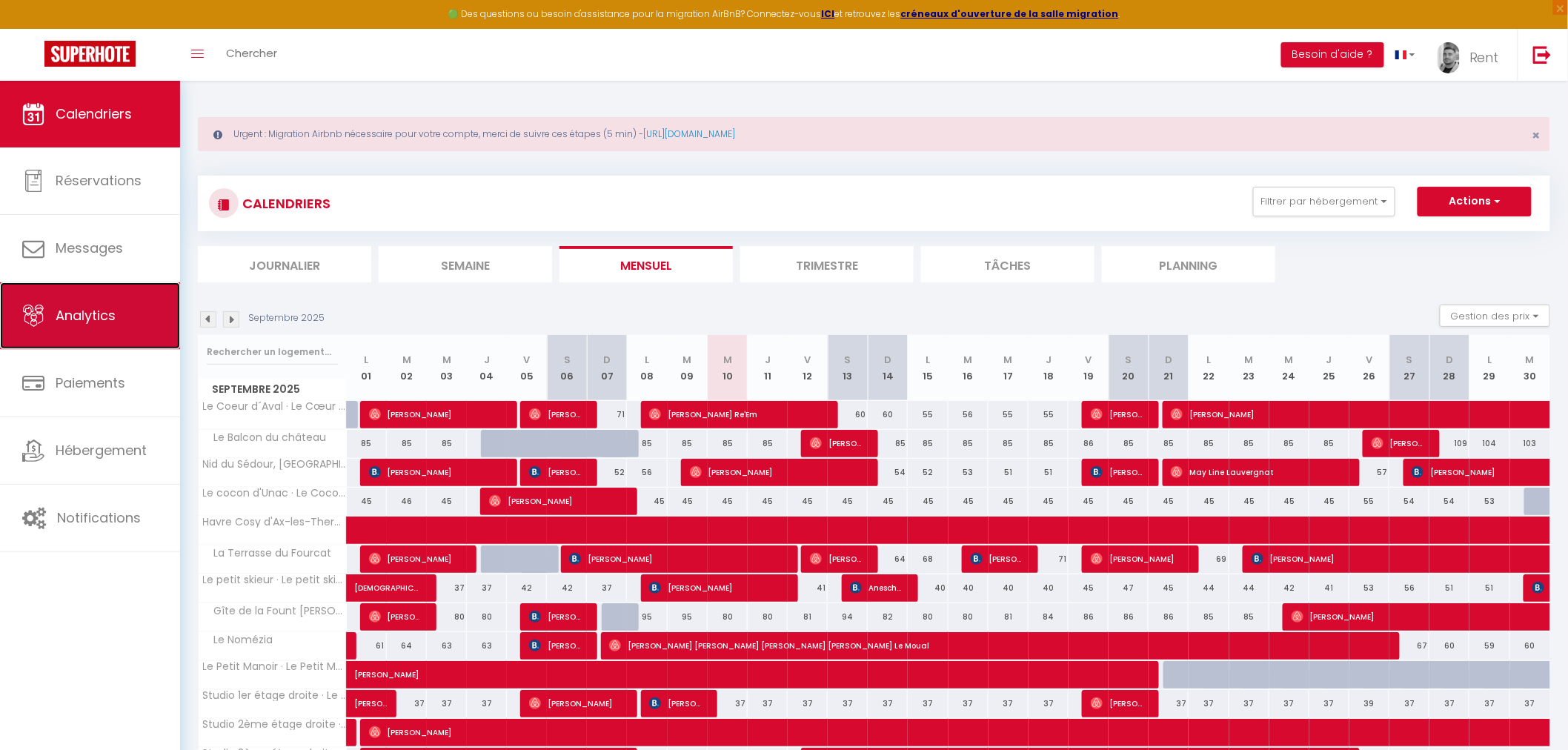
click at [113, 321] on span "Analytics" at bounding box center [86, 315] width 60 height 19
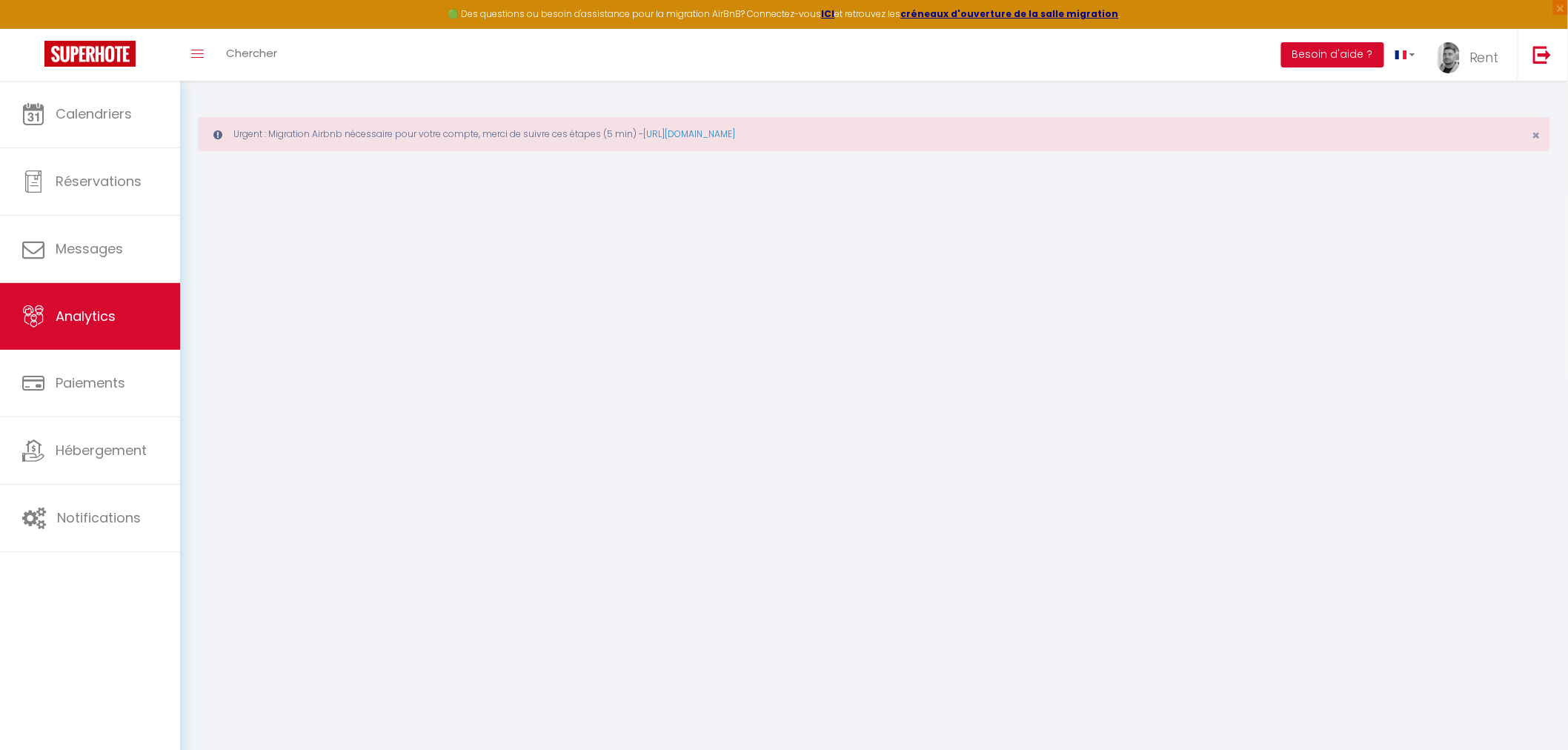
select select "2025"
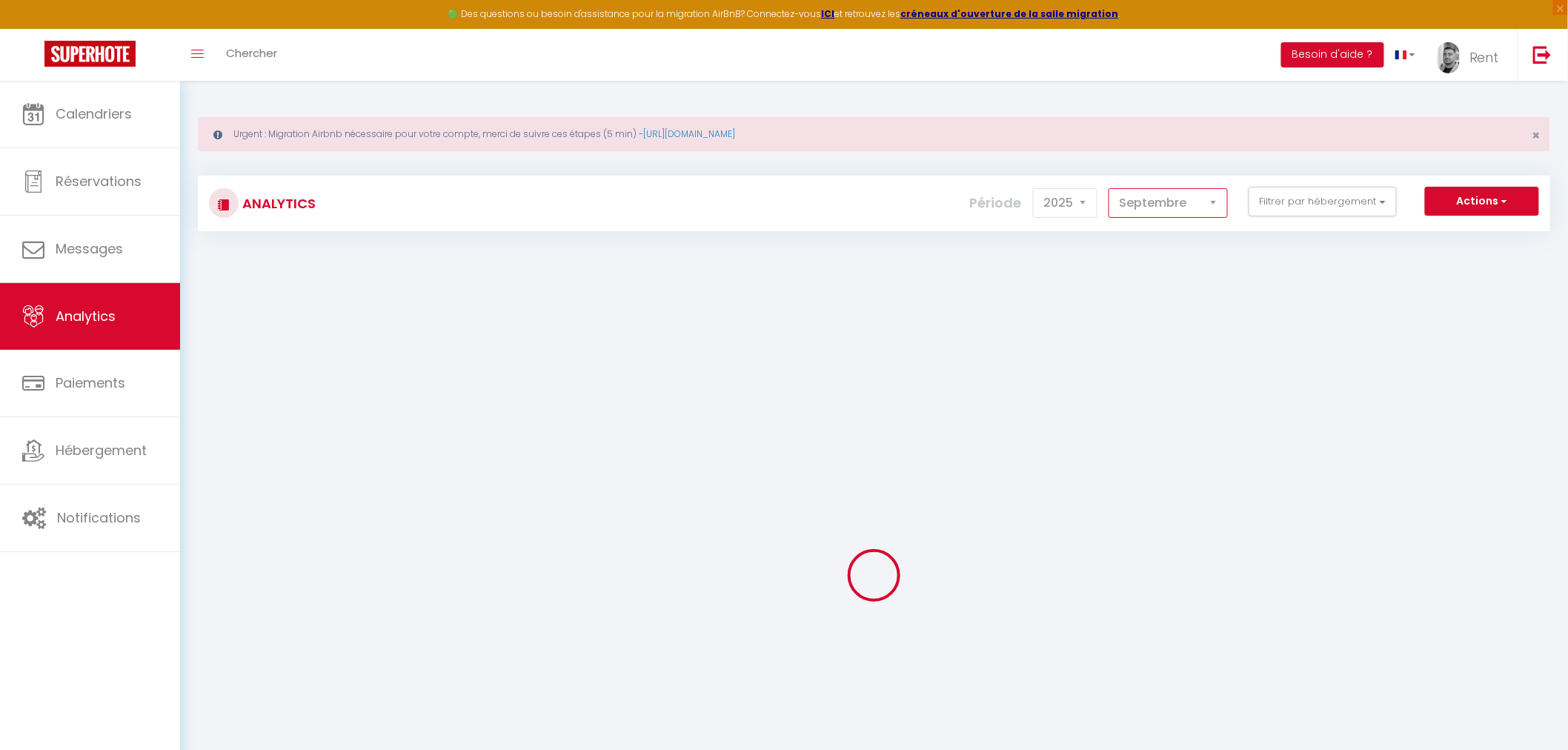
click at [1181, 202] on select "[PERSON_NAME] Mars [PERSON_NAME] Juin Juillet Août Septembre Octobre Novembre D…" at bounding box center [1168, 203] width 119 height 29
click at [1082, 211] on select "2014 2015 2016 2017 2018 2019 2020 2021 2022 2023 2024 2025 2026 2027" at bounding box center [1064, 203] width 64 height 29
click at [1176, 207] on select "[PERSON_NAME] Mars [PERSON_NAME] Juin Juillet Août Septembre Octobre Novembre D…" at bounding box center [1168, 203] width 119 height 29
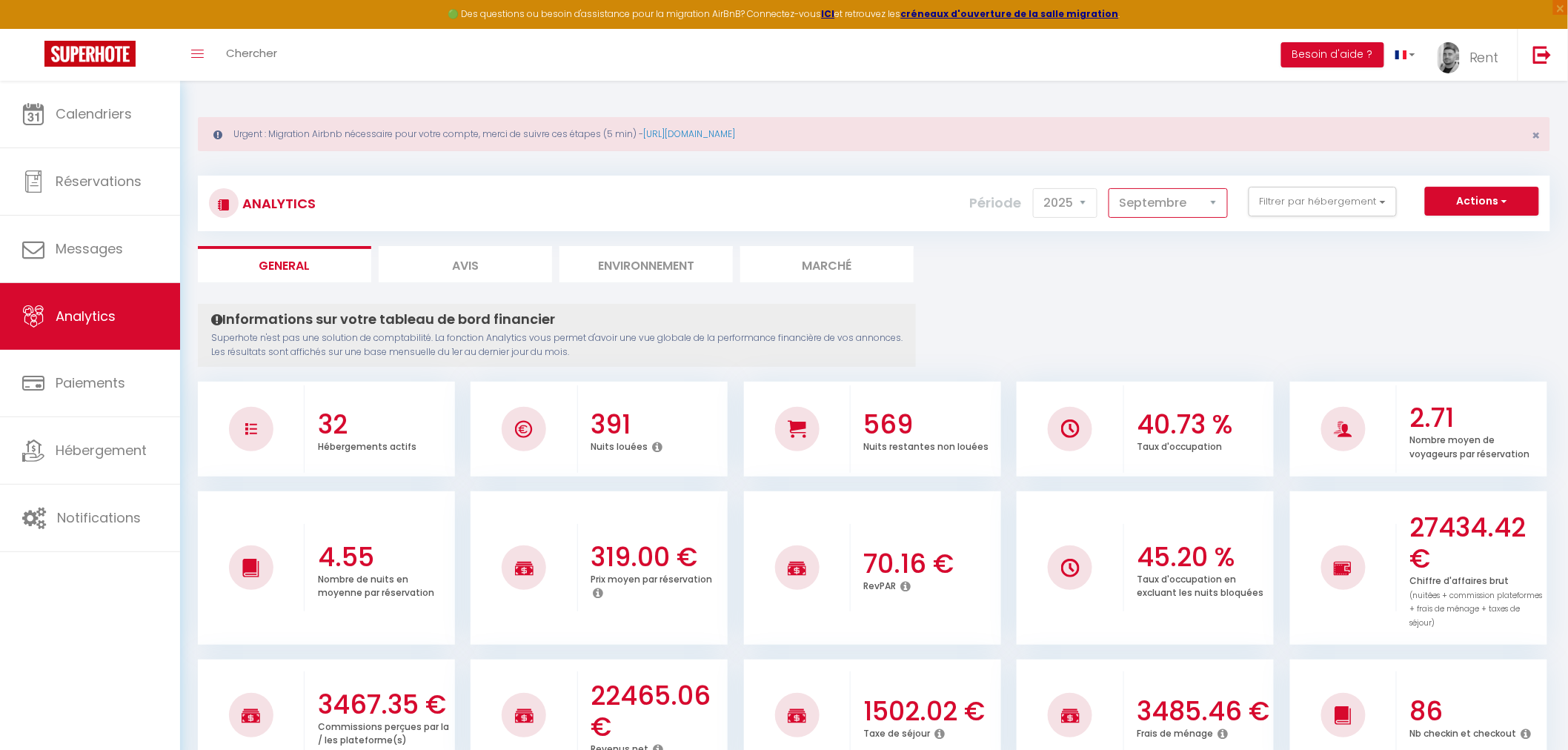
select select "12"
click at [1111, 188] on select "[PERSON_NAME] Mars [PERSON_NAME] Juin Juillet Août Septembre Octobre Novembre D…" at bounding box center [1168, 203] width 119 height 29
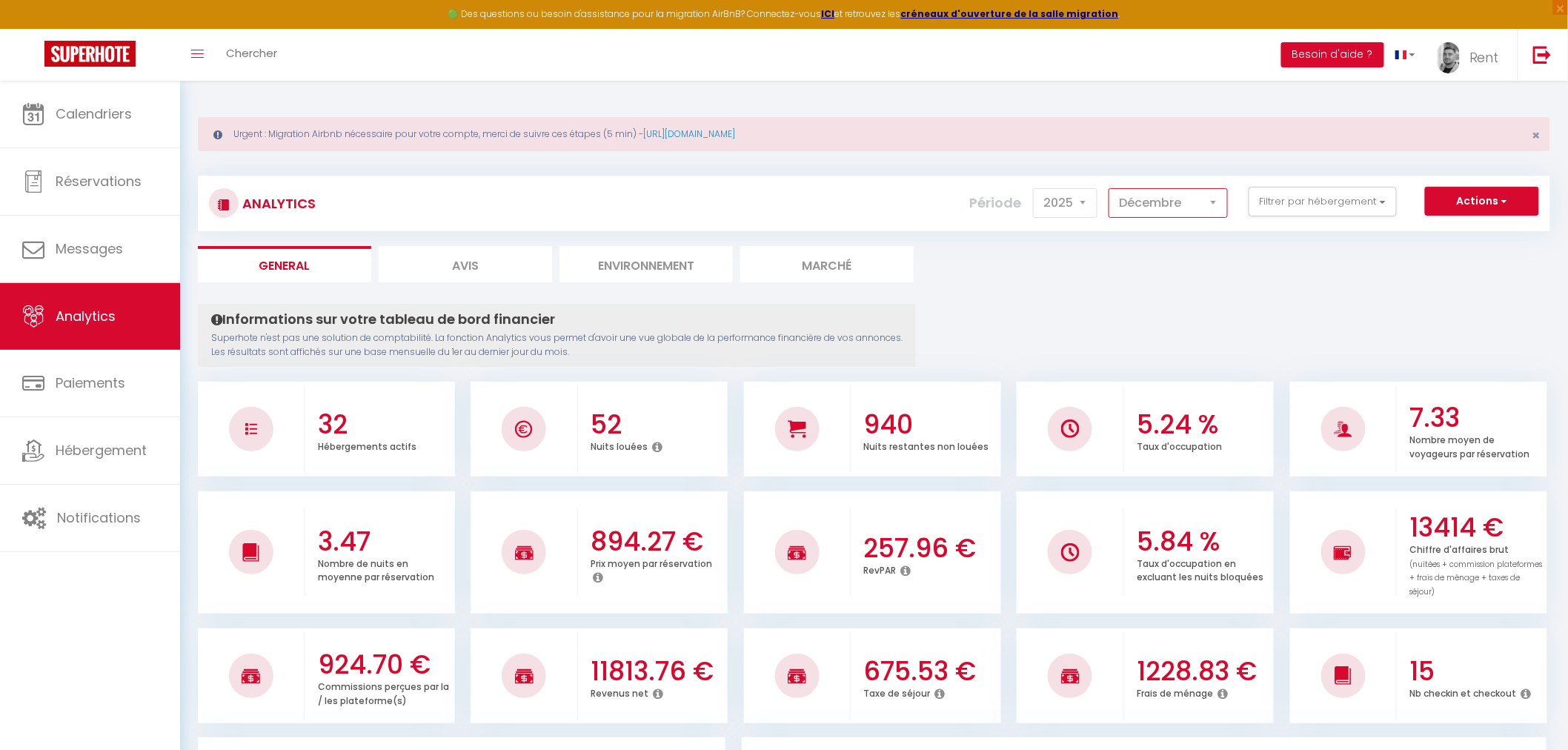
click at [1146, 189] on select "[PERSON_NAME] Mars [PERSON_NAME] Juin Juillet Août Septembre Octobre Novembre D…" at bounding box center [1168, 203] width 119 height 29
click at [1088, 197] on select "2014 2015 2016 2017 2018 2019 2020 2021 2022 2023 2024 2025 2026 2027" at bounding box center [1064, 203] width 64 height 29
select select "2026"
click at [1036, 188] on select "2014 2015 2016 2017 2018 2019 2020 2021 2022 2023 2024 2025 2026 2027" at bounding box center [1064, 203] width 64 height 29
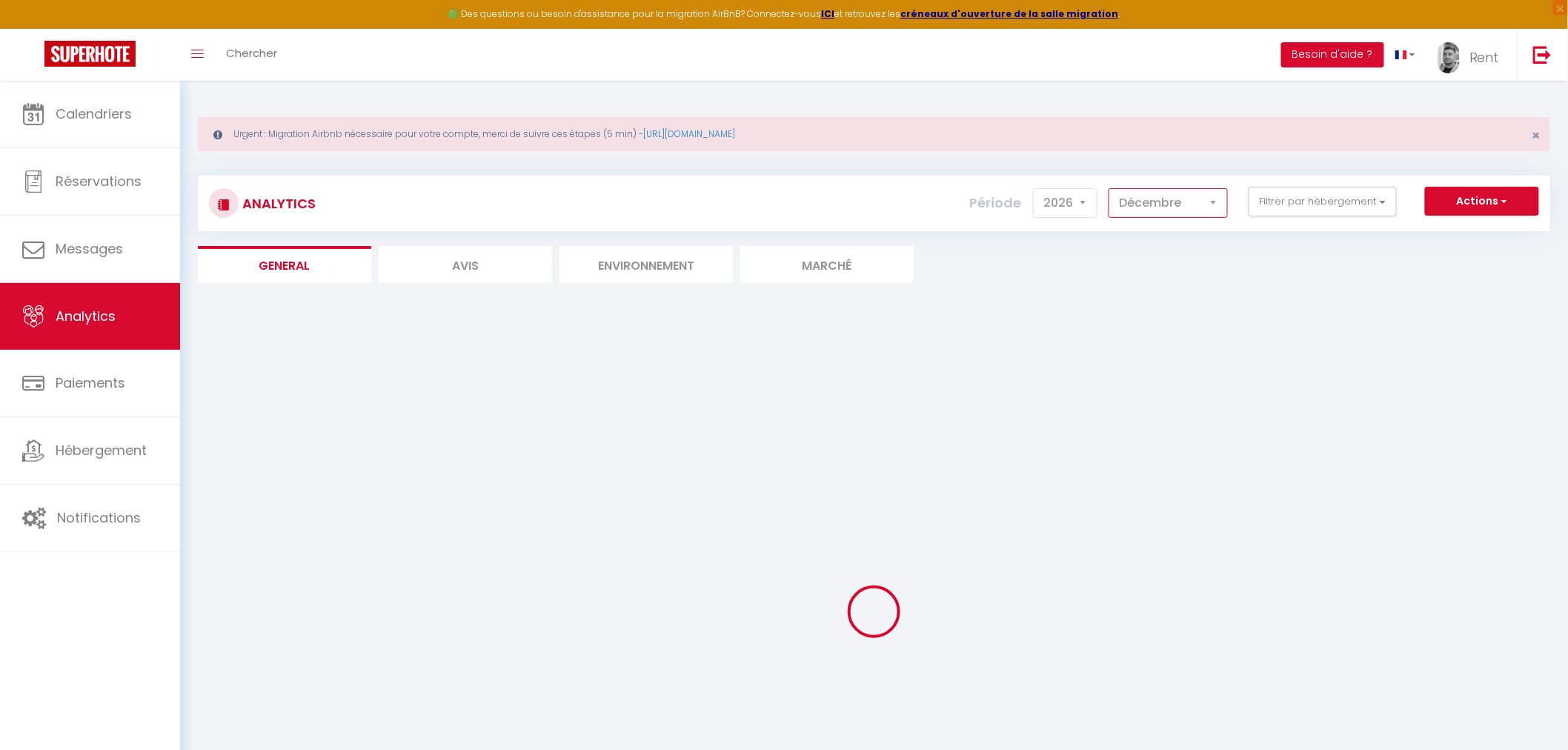
click at [1171, 200] on select "[PERSON_NAME] Mars [PERSON_NAME] Juin Juillet Août Septembre Octobre Novembre D…" at bounding box center [1168, 203] width 119 height 29
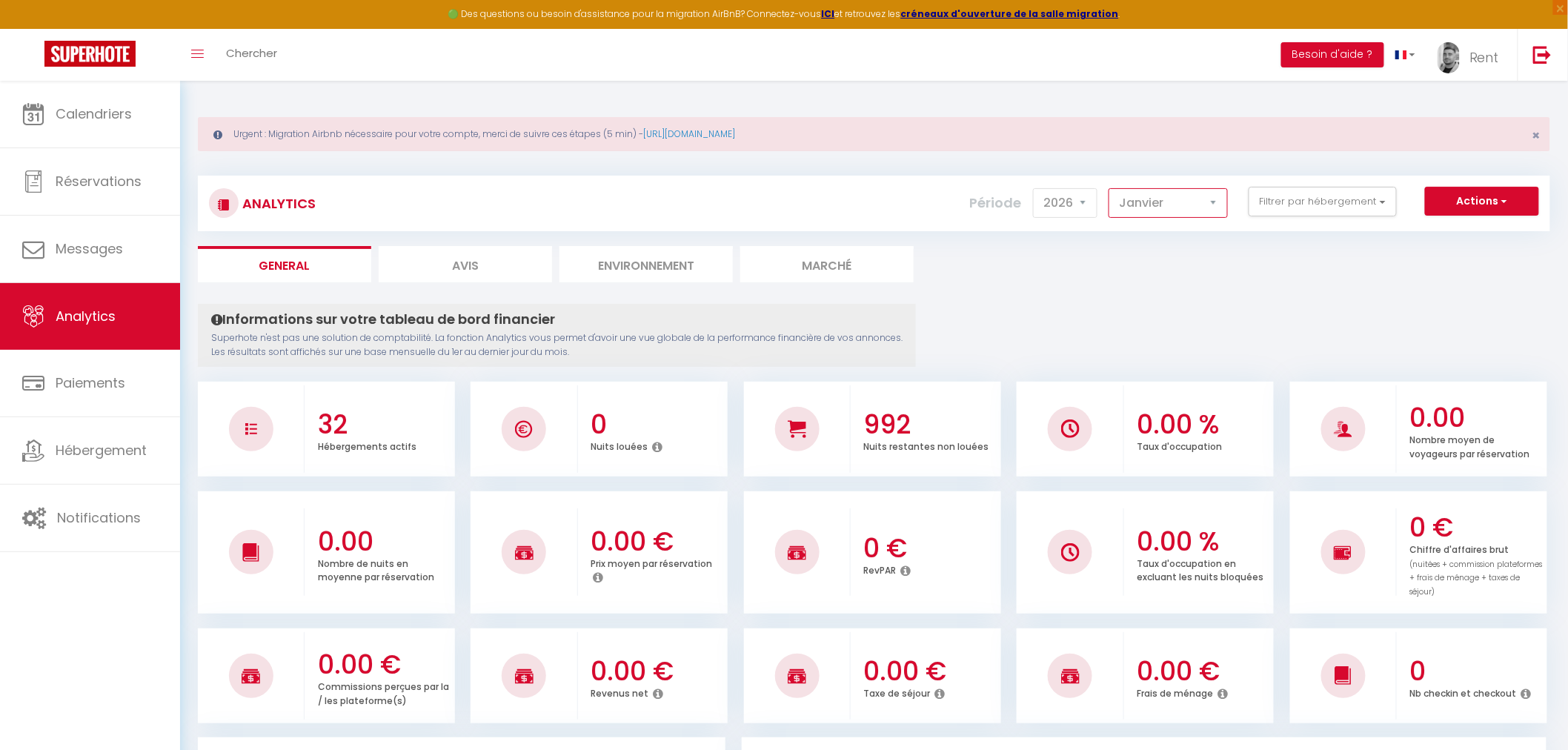
click at [1111, 188] on select "[PERSON_NAME] Mars [PERSON_NAME] Juin Juillet Août Septembre Octobre Novembre D…" at bounding box center [1168, 203] width 119 height 29
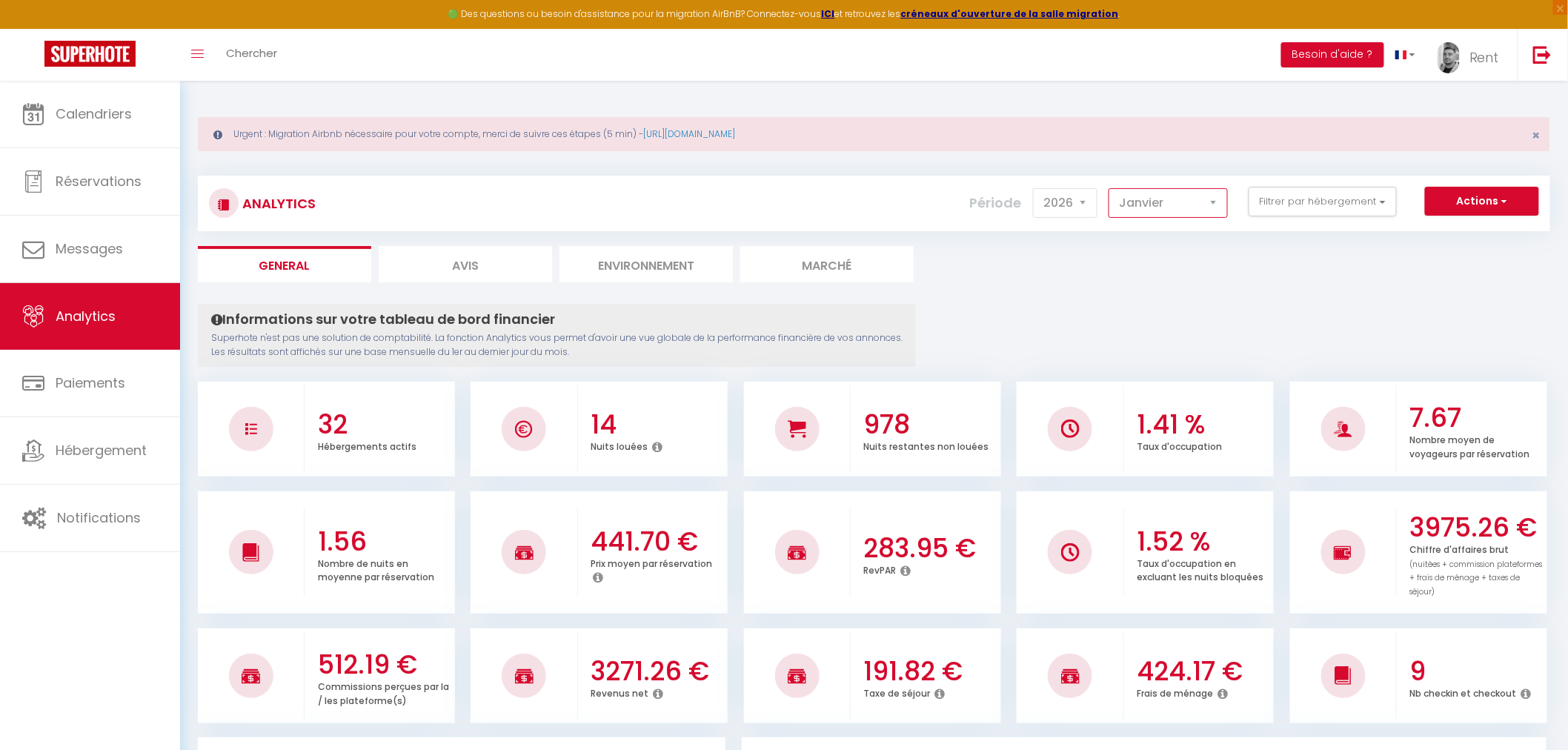
drag, startPoint x: 1163, startPoint y: 203, endPoint x: 1160, endPoint y: 212, distance: 9.5
click at [1163, 203] on select "[PERSON_NAME] Mars [PERSON_NAME] Juin Juillet Août Septembre Octobre Novembre D…" at bounding box center [1168, 203] width 119 height 29
select select "2"
click at [1111, 188] on select "[PERSON_NAME] Mars [PERSON_NAME] Juin Juillet Août Septembre Octobre Novembre D…" at bounding box center [1168, 203] width 119 height 29
